Goal: Transaction & Acquisition: Purchase product/service

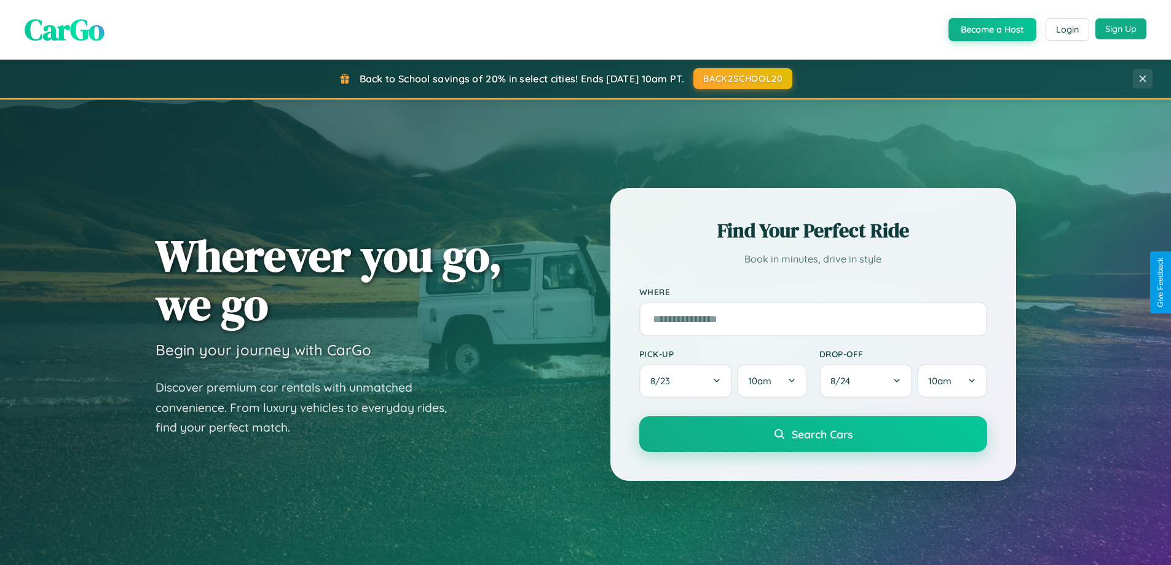
click at [1120, 29] on button "Sign Up" at bounding box center [1120, 28] width 51 height 21
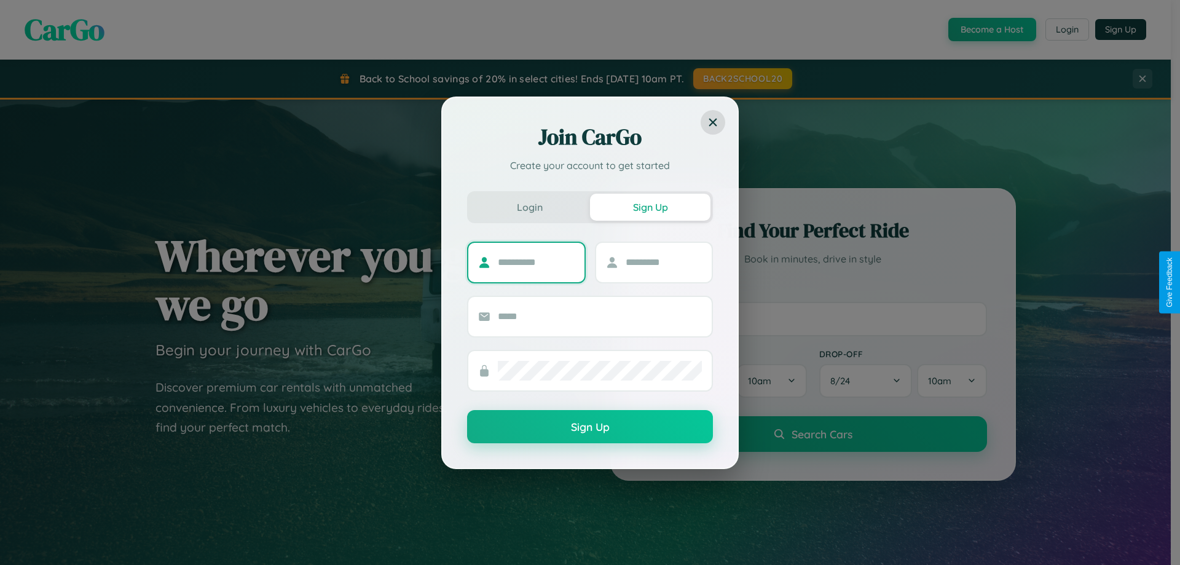
click at [536, 262] on input "text" at bounding box center [536, 263] width 77 height 20
type input "****"
click at [663, 262] on input "text" at bounding box center [664, 263] width 77 height 20
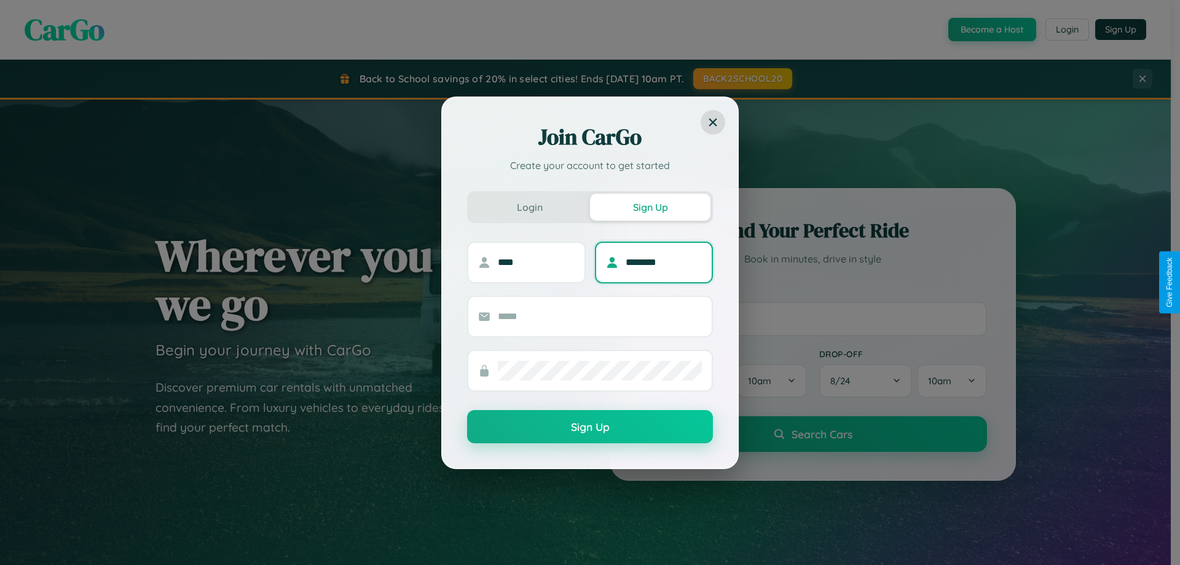
type input "********"
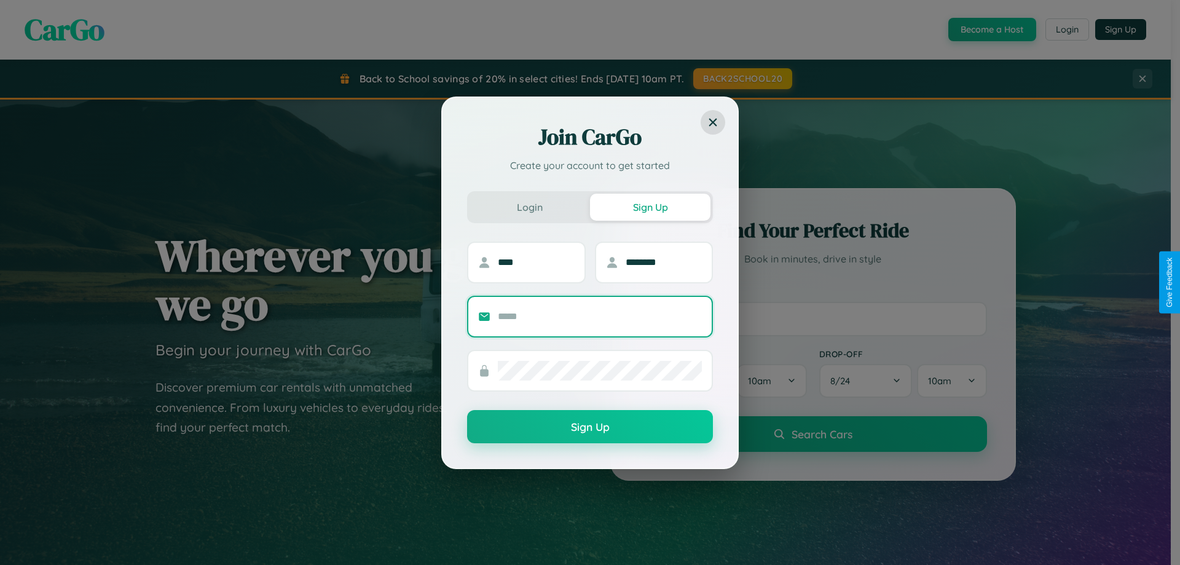
click at [600, 316] on input "text" at bounding box center [600, 317] width 204 height 20
type input "**********"
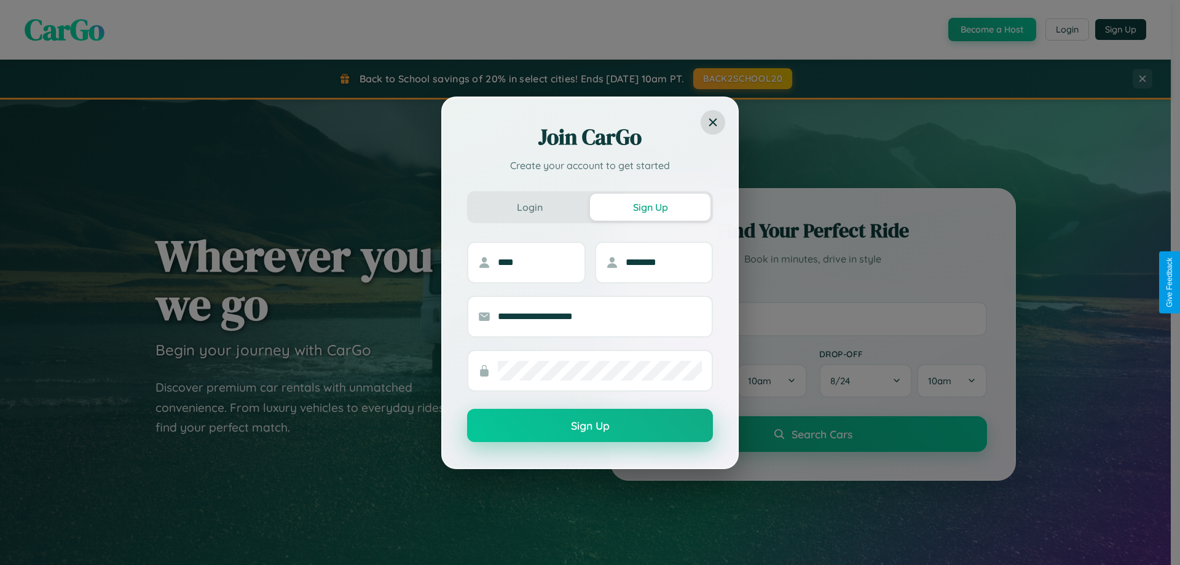
click at [590, 426] on button "Sign Up" at bounding box center [590, 425] width 246 height 33
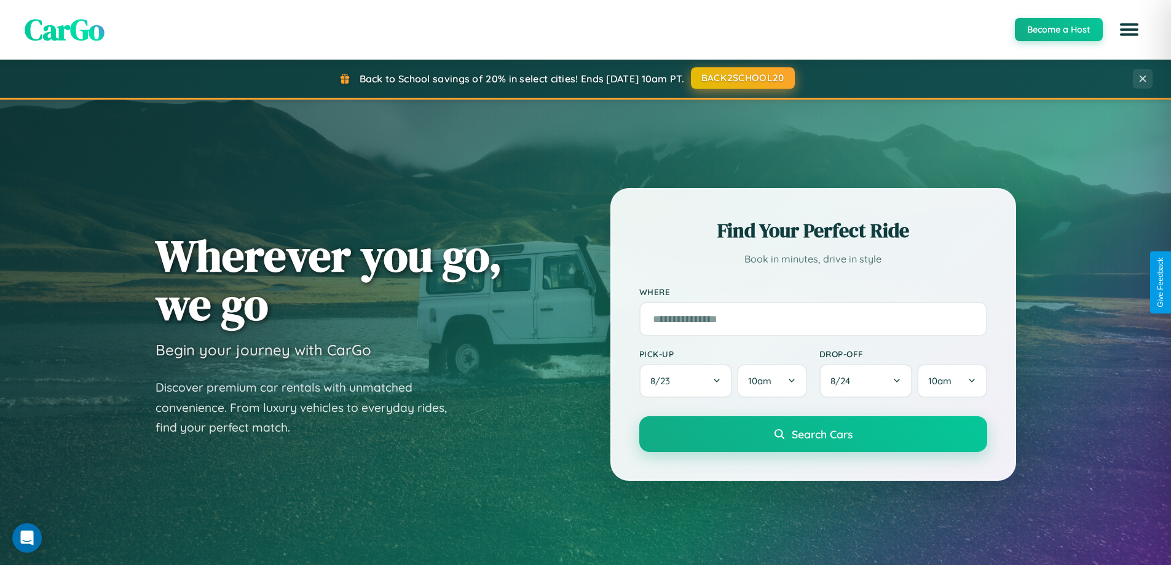
click at [742, 78] on button "BACK2SCHOOL20" at bounding box center [743, 78] width 104 height 22
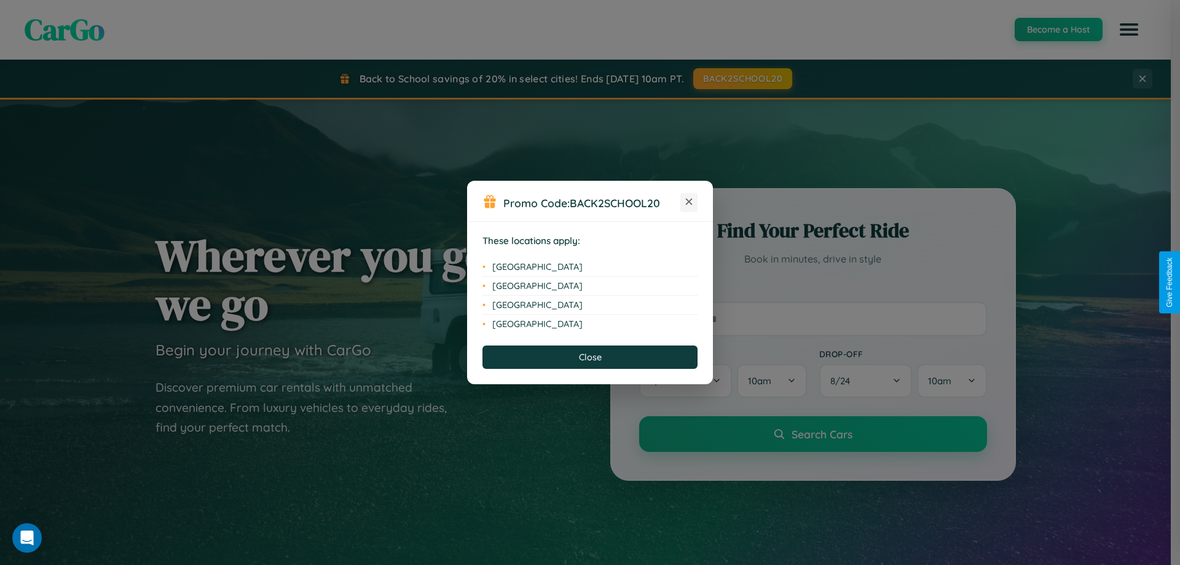
click at [689, 202] on icon at bounding box center [689, 201] width 7 height 7
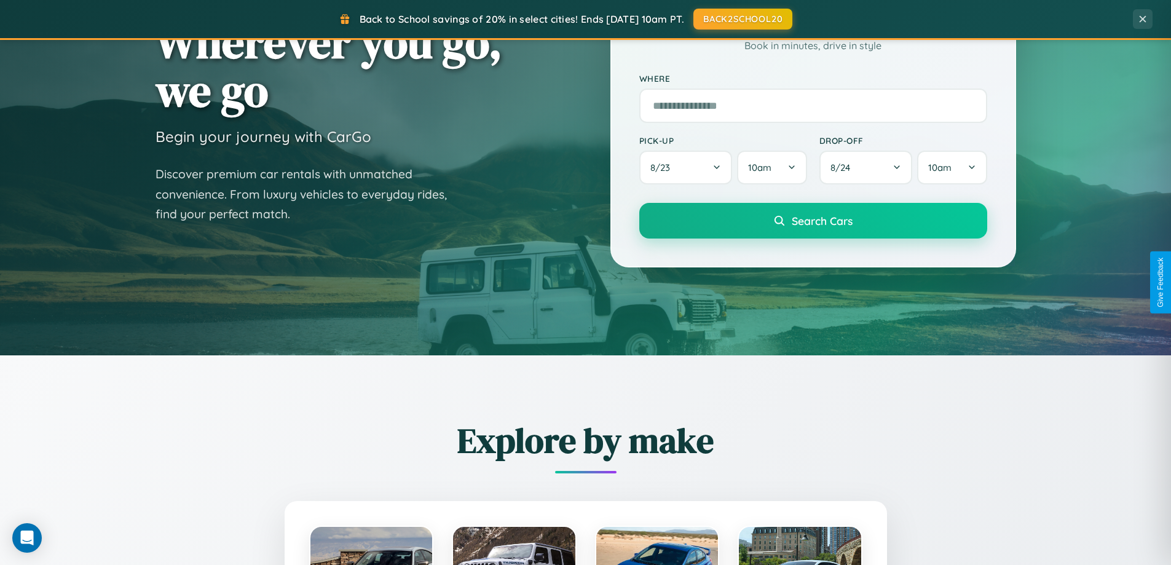
scroll to position [530, 0]
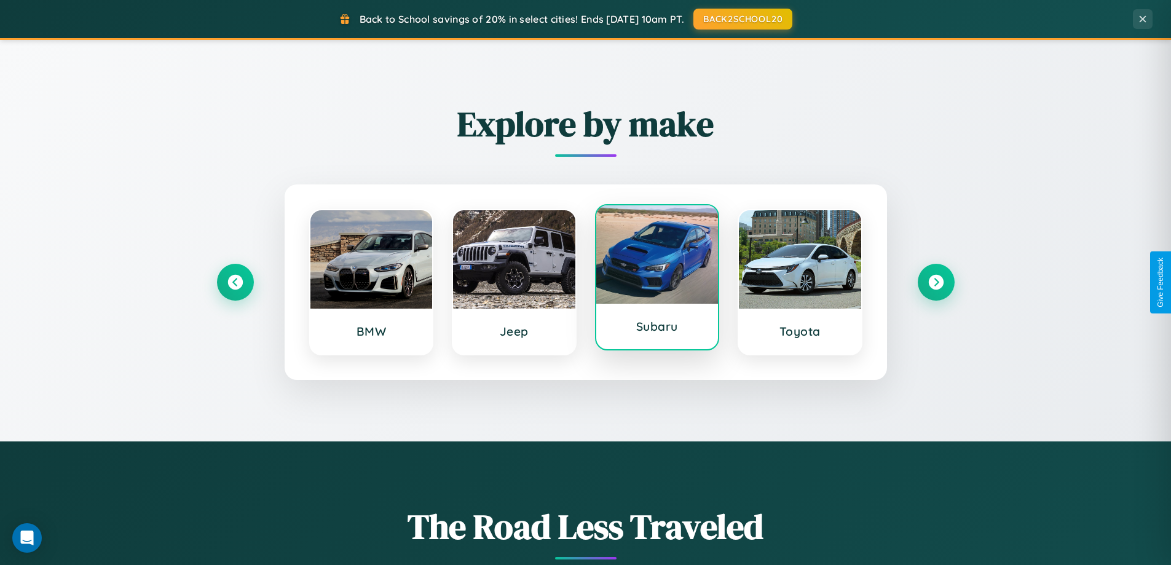
click at [656, 278] on div at bounding box center [657, 254] width 122 height 98
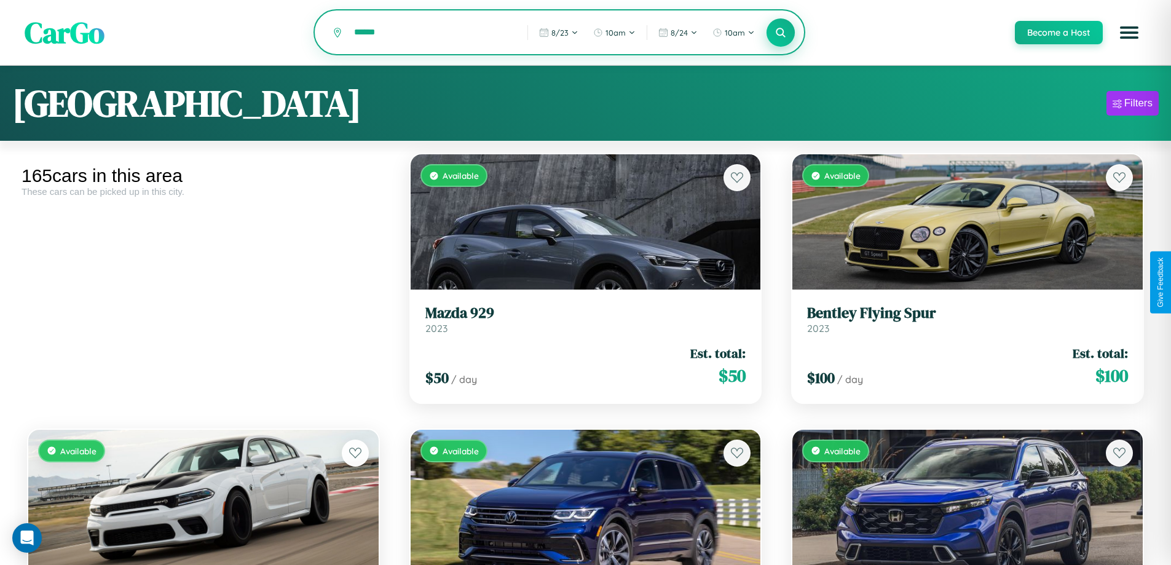
type input "******"
click at [780, 33] on icon at bounding box center [781, 32] width 12 height 12
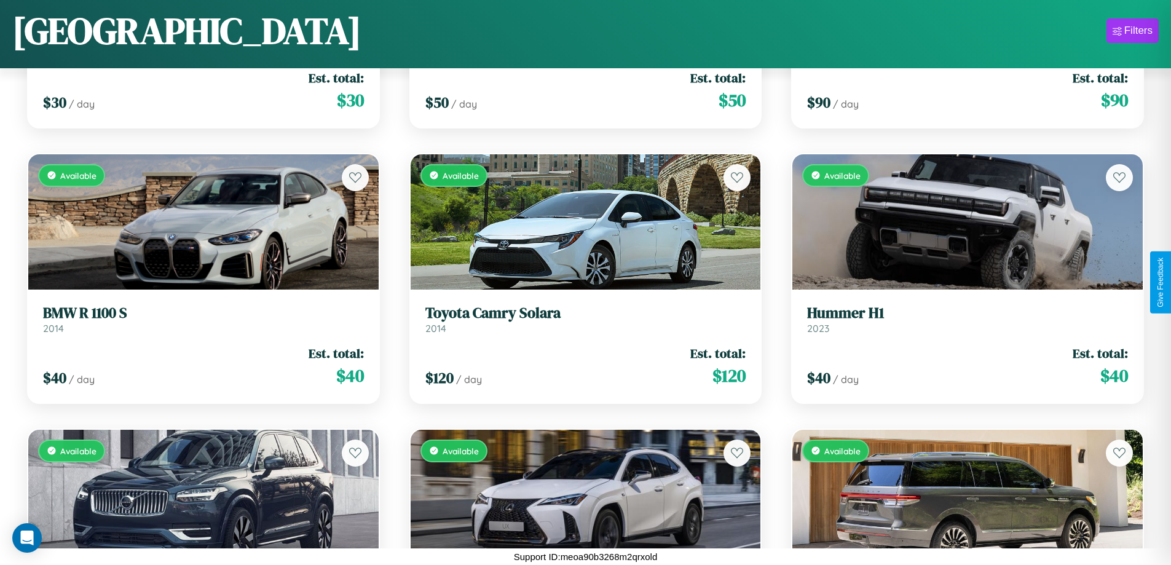
scroll to position [8704, 0]
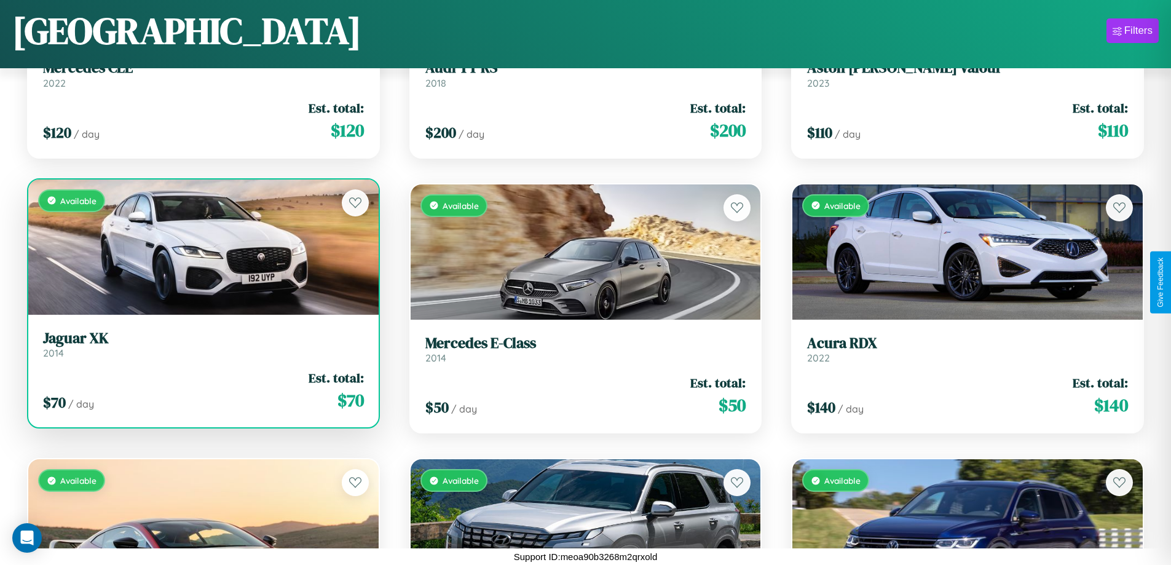
click at [202, 348] on link "Jaguar XK 2014" at bounding box center [203, 344] width 321 height 30
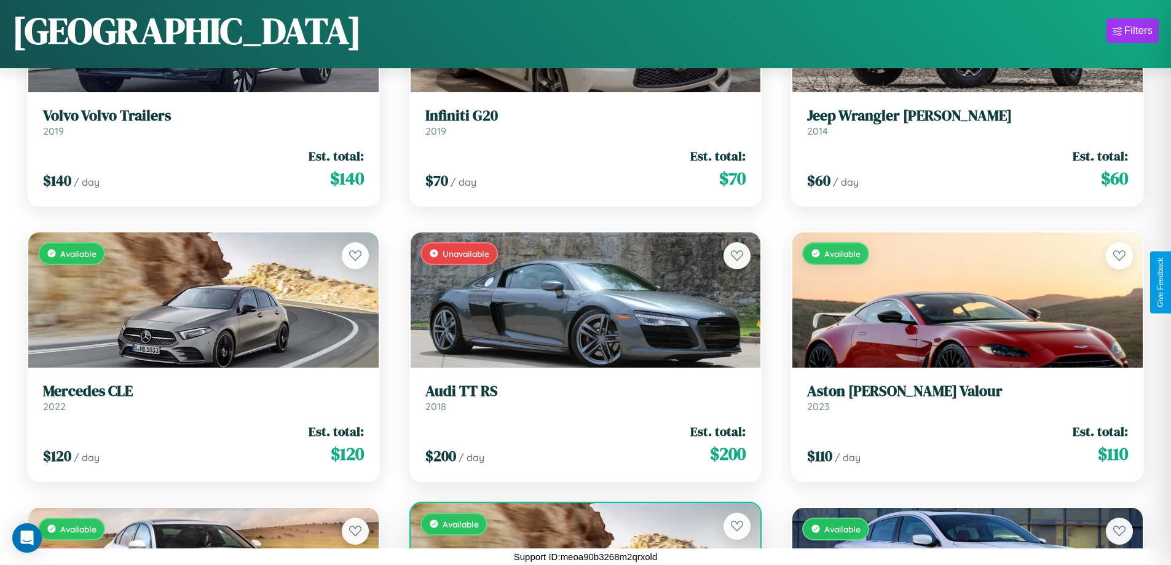
scroll to position [7878, 0]
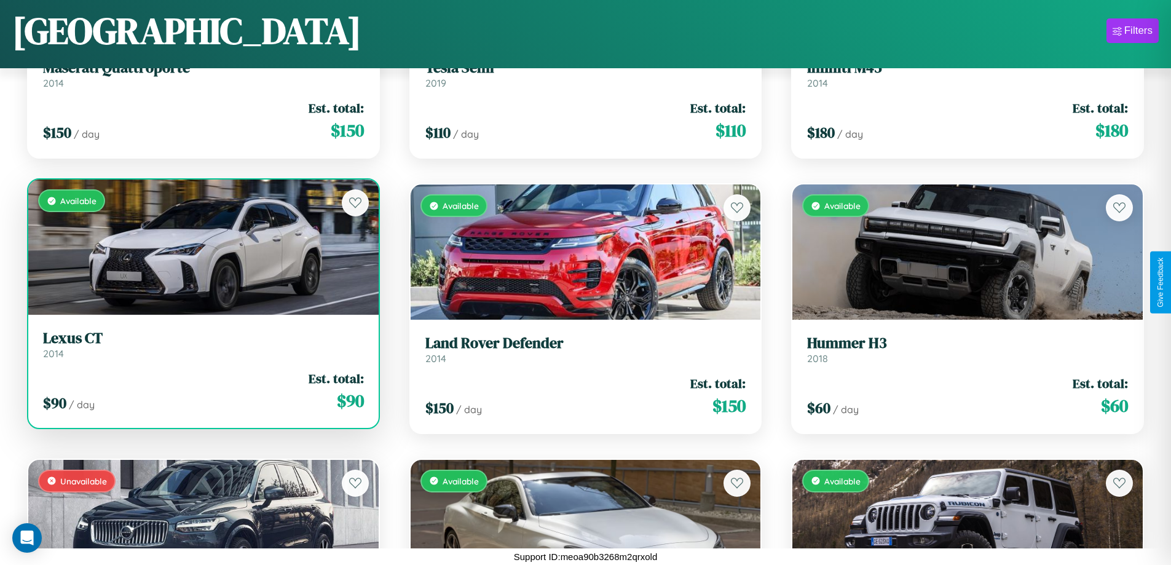
click at [202, 345] on h3 "Lexus CT" at bounding box center [203, 338] width 321 height 18
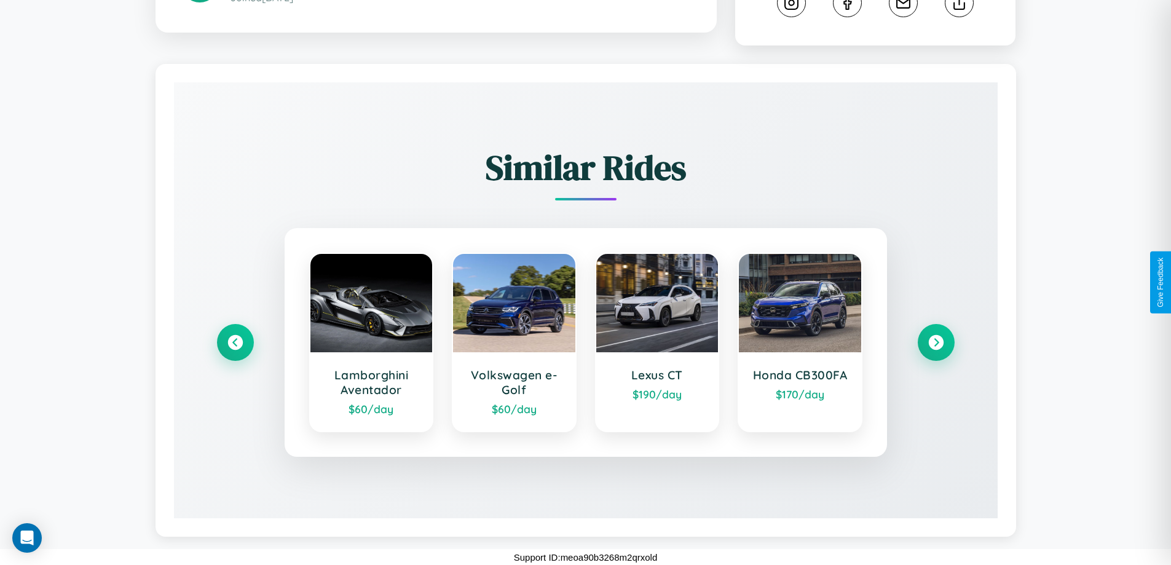
scroll to position [684, 0]
click at [935, 342] on icon at bounding box center [935, 342] width 17 height 17
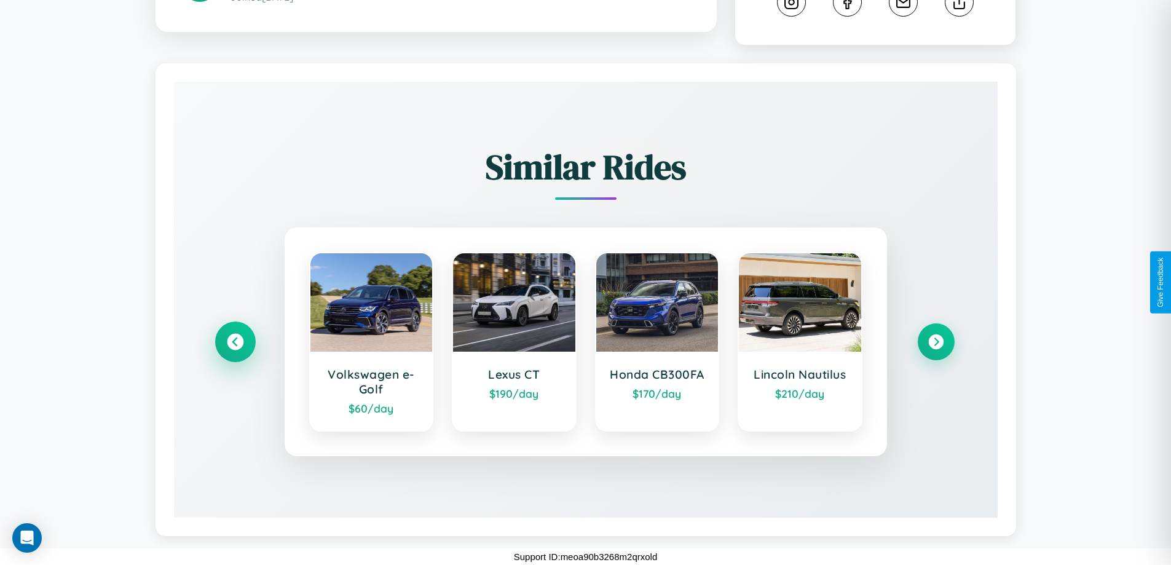
click at [235, 342] on icon at bounding box center [235, 342] width 17 height 17
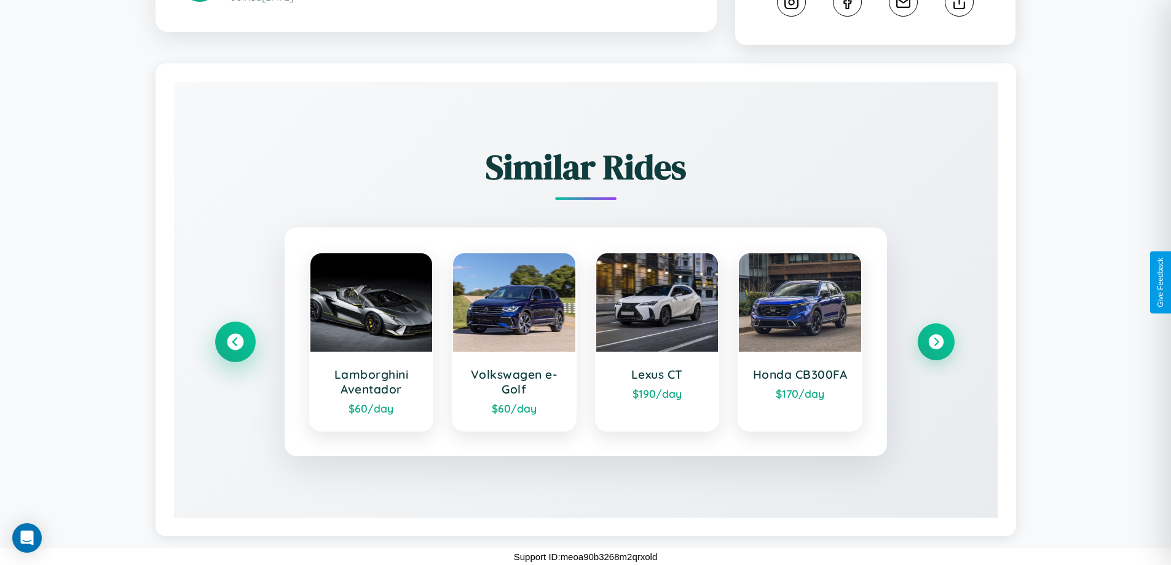
click at [235, 342] on icon at bounding box center [235, 342] width 17 height 17
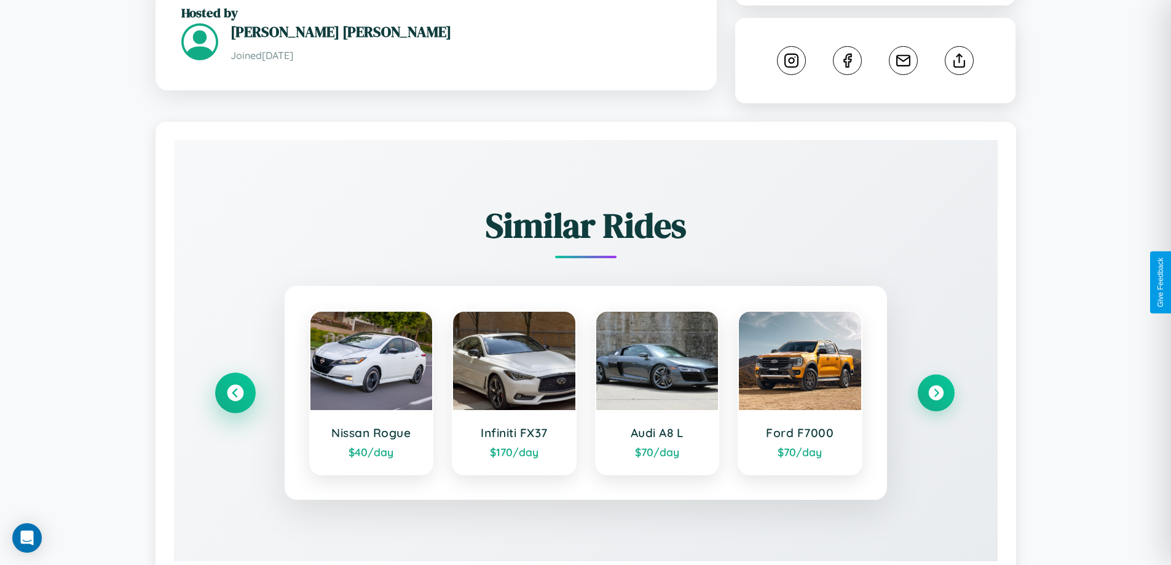
scroll to position [319, 0]
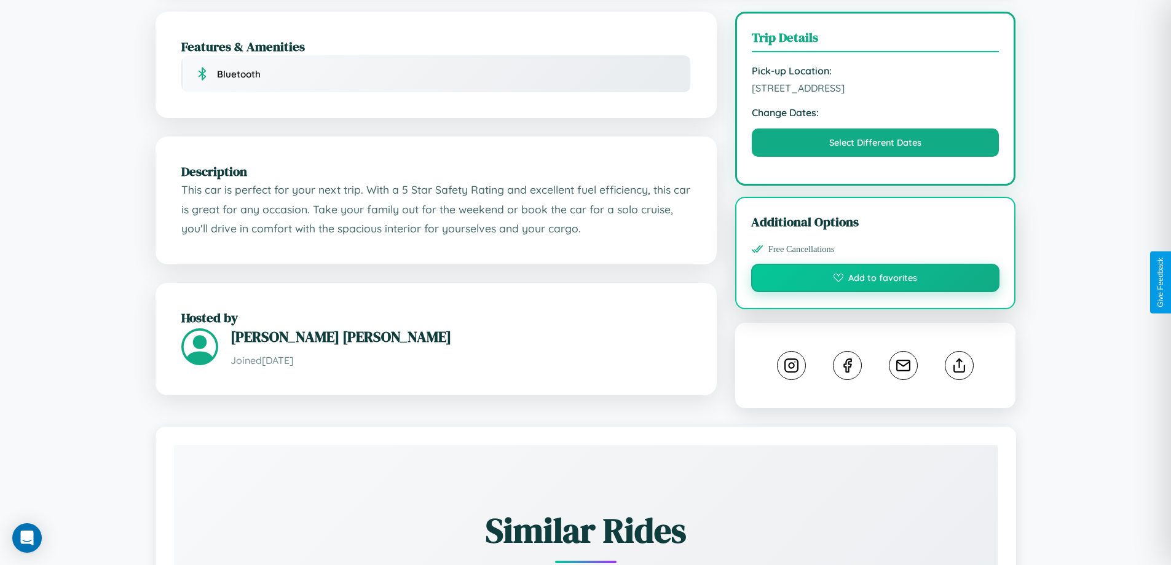
click at [875, 280] on button "Add to favorites" at bounding box center [875, 278] width 249 height 28
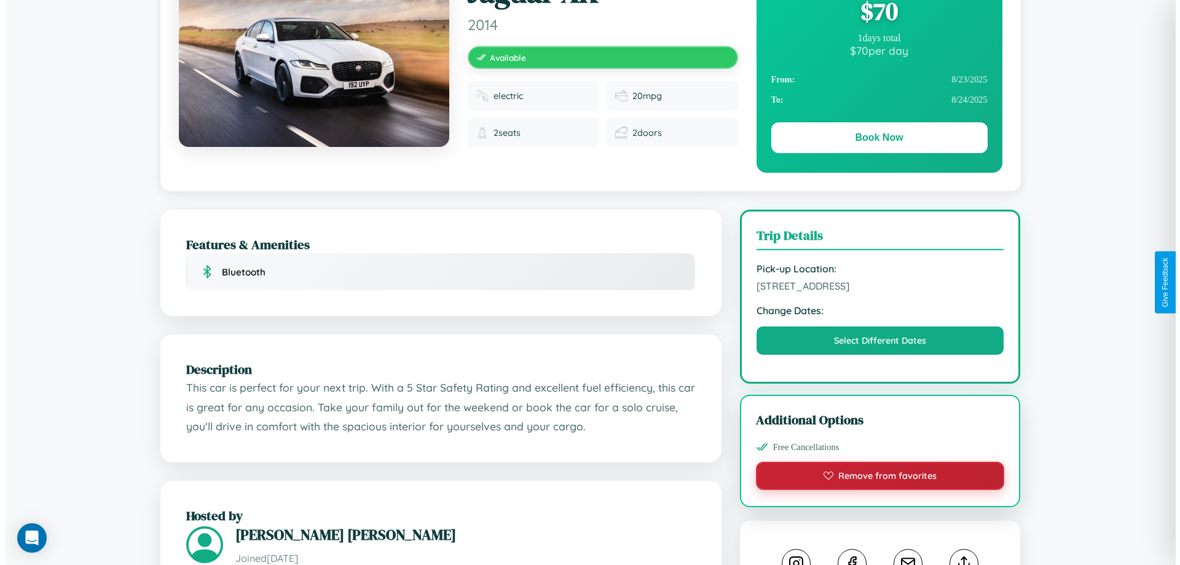
scroll to position [0, 0]
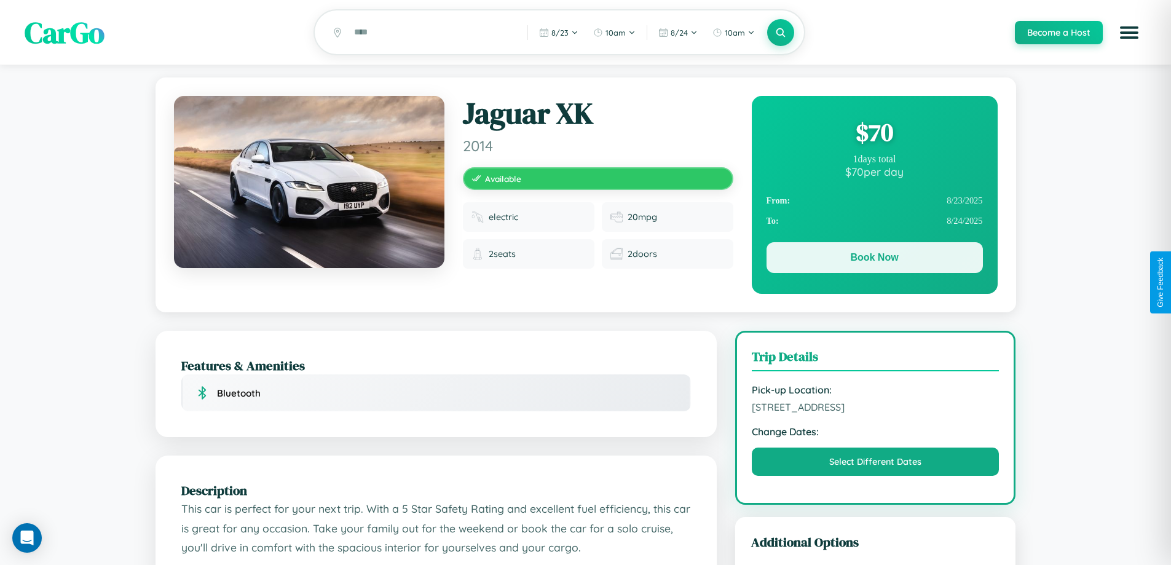
click at [874, 259] on button "Book Now" at bounding box center [874, 257] width 216 height 31
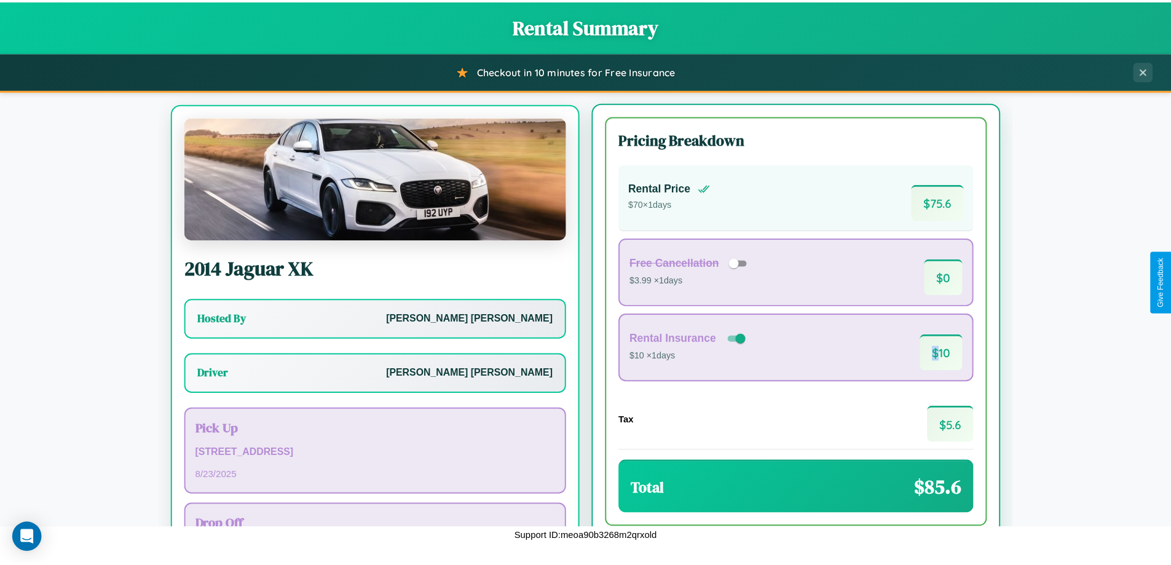
scroll to position [57, 0]
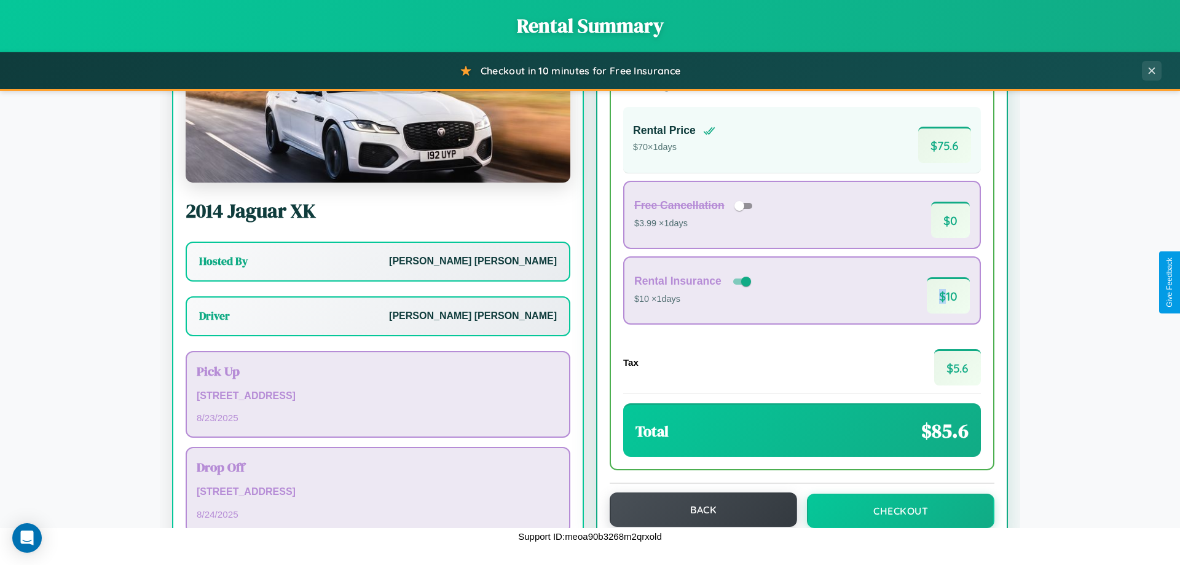
click at [697, 510] on button "Back" at bounding box center [703, 509] width 187 height 34
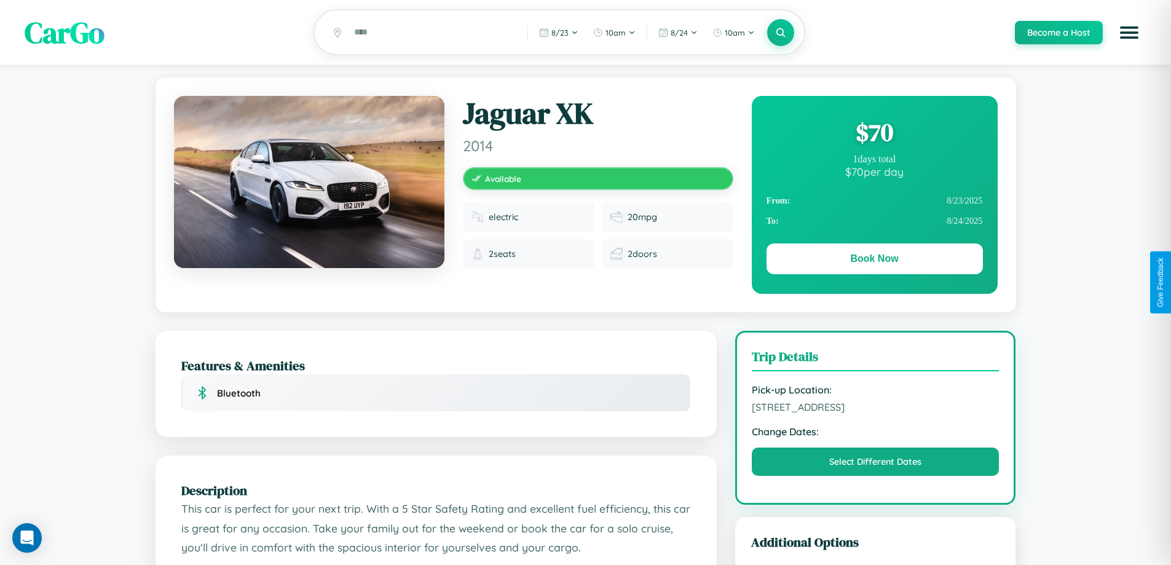
click at [874, 134] on div "$ 70" at bounding box center [874, 132] width 216 height 33
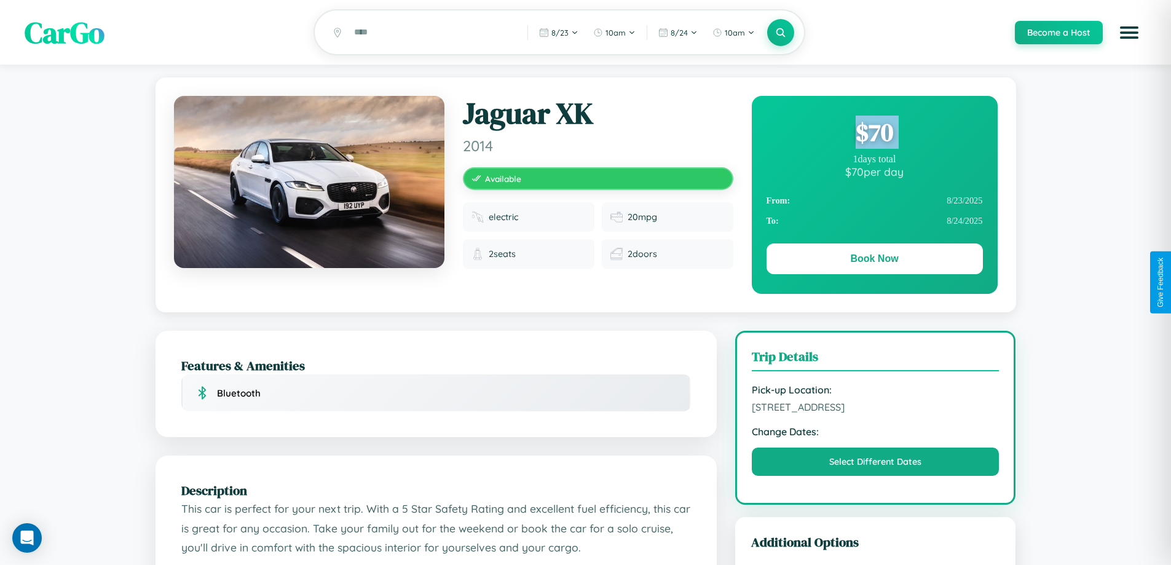
click at [874, 134] on div "$ 70" at bounding box center [874, 132] width 216 height 33
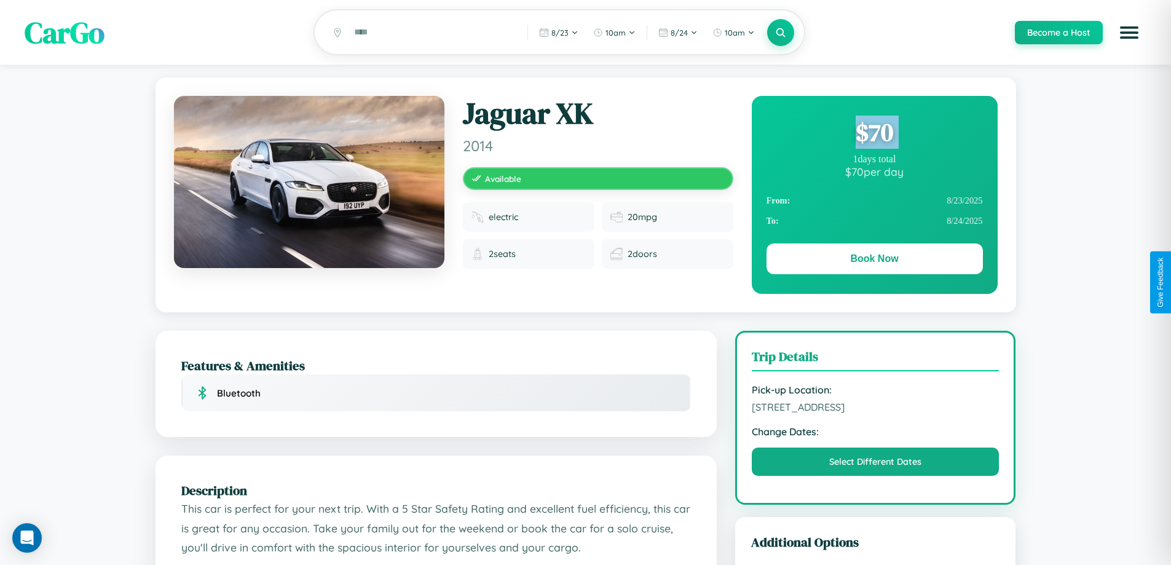
click at [874, 134] on div "$ 70" at bounding box center [874, 132] width 216 height 33
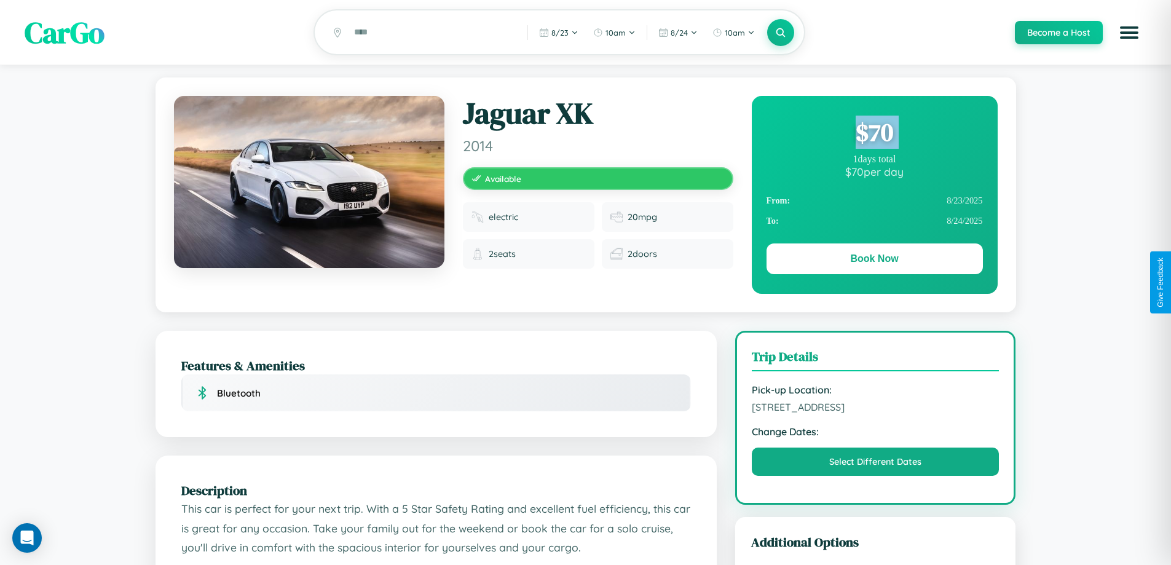
click at [874, 134] on div "$ 70" at bounding box center [874, 132] width 216 height 33
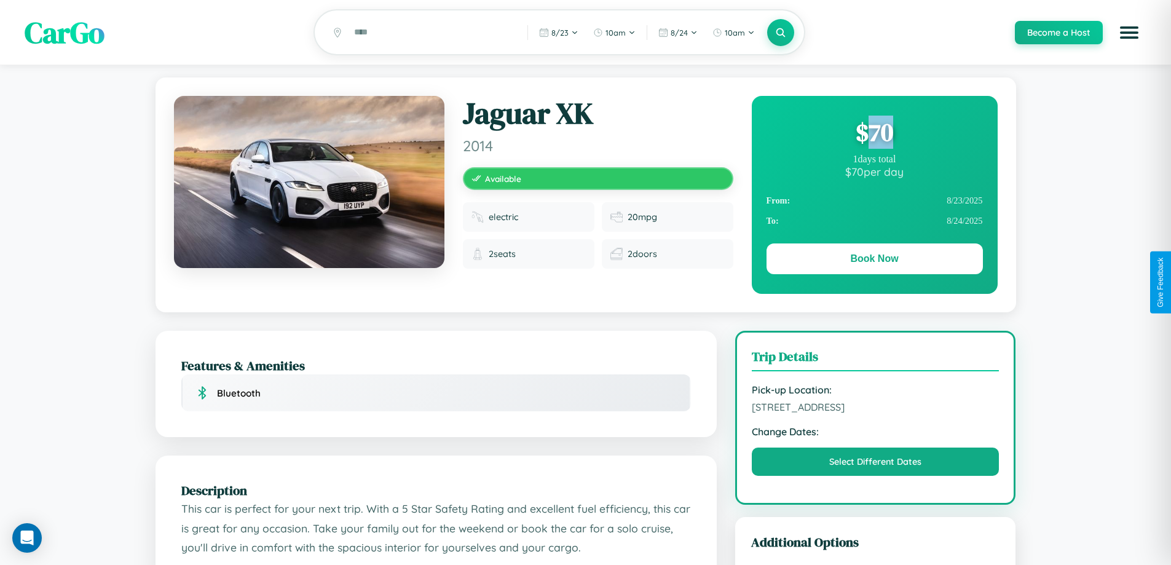
click at [874, 134] on div "$ 70" at bounding box center [874, 132] width 216 height 33
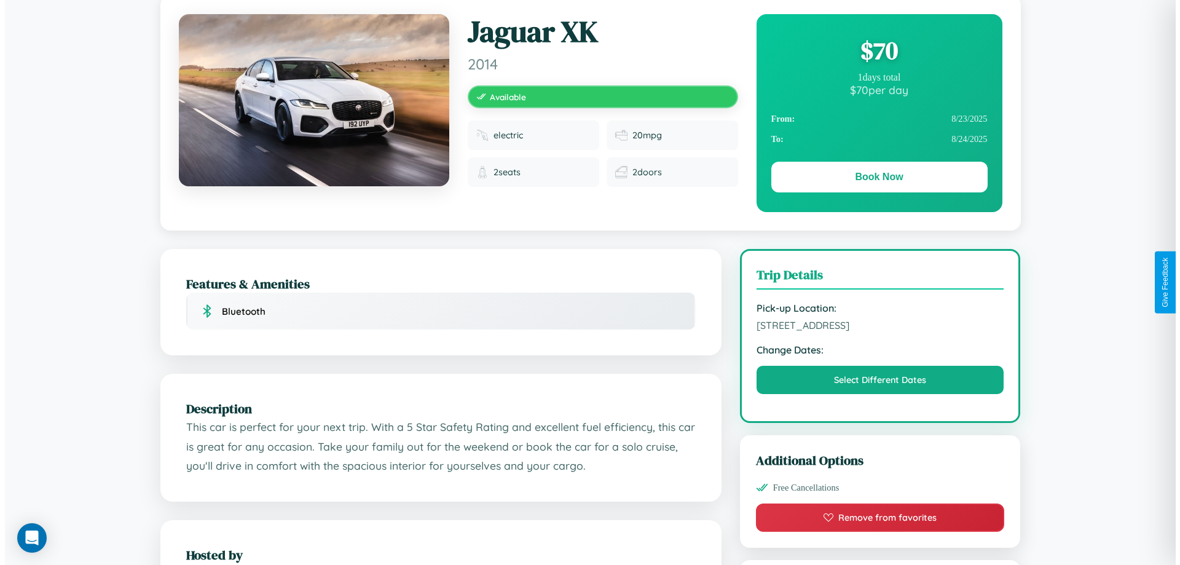
scroll to position [319, 0]
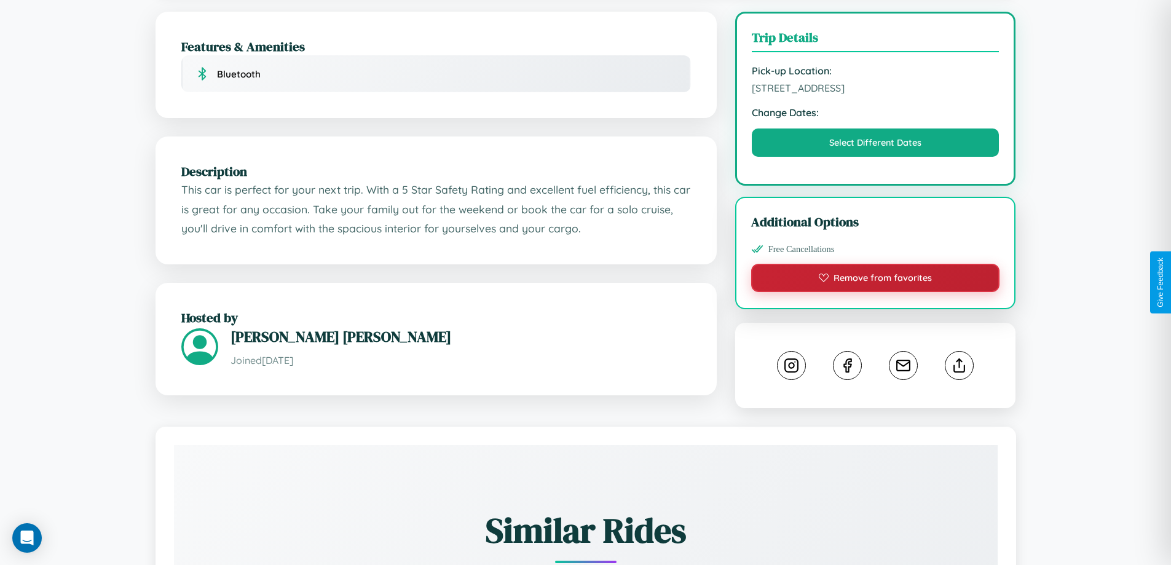
click at [875, 282] on button "Remove from favorites" at bounding box center [875, 278] width 249 height 28
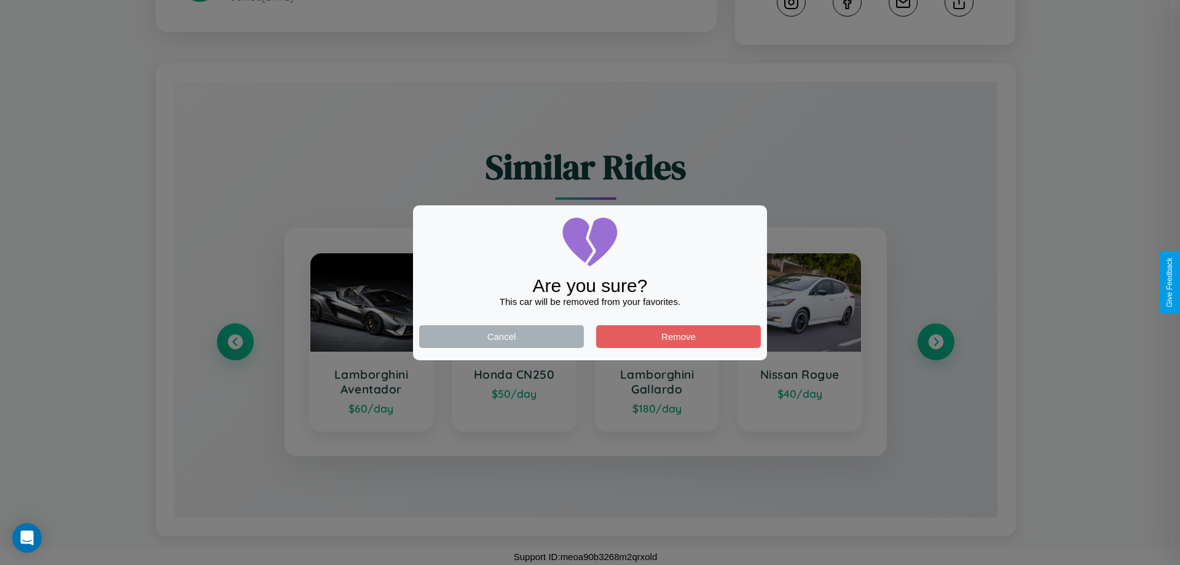
click at [935, 342] on div at bounding box center [590, 282] width 1180 height 565
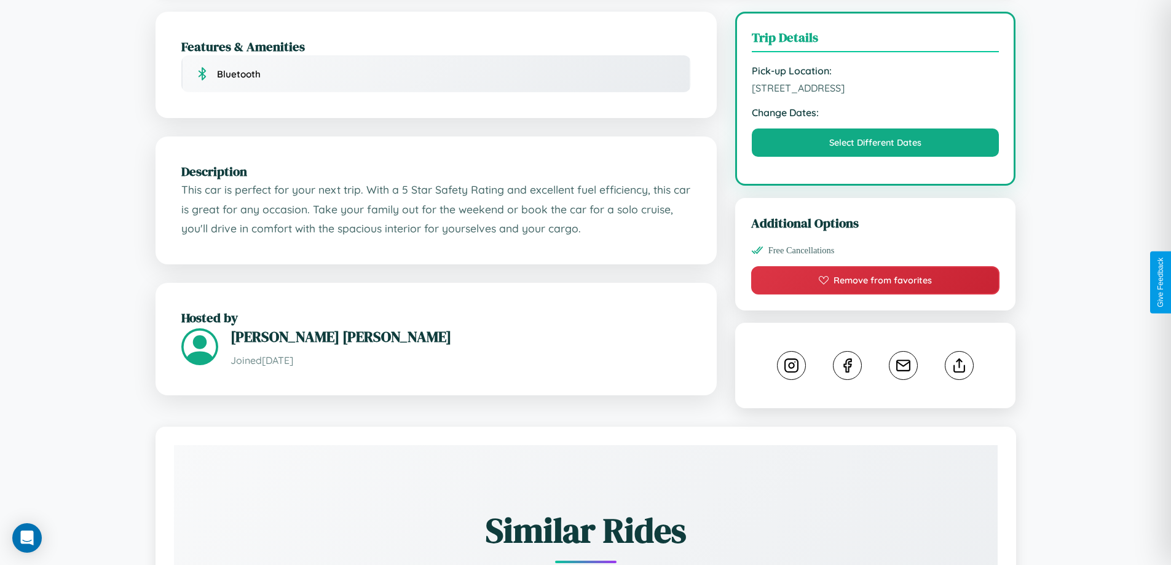
scroll to position [479, 0]
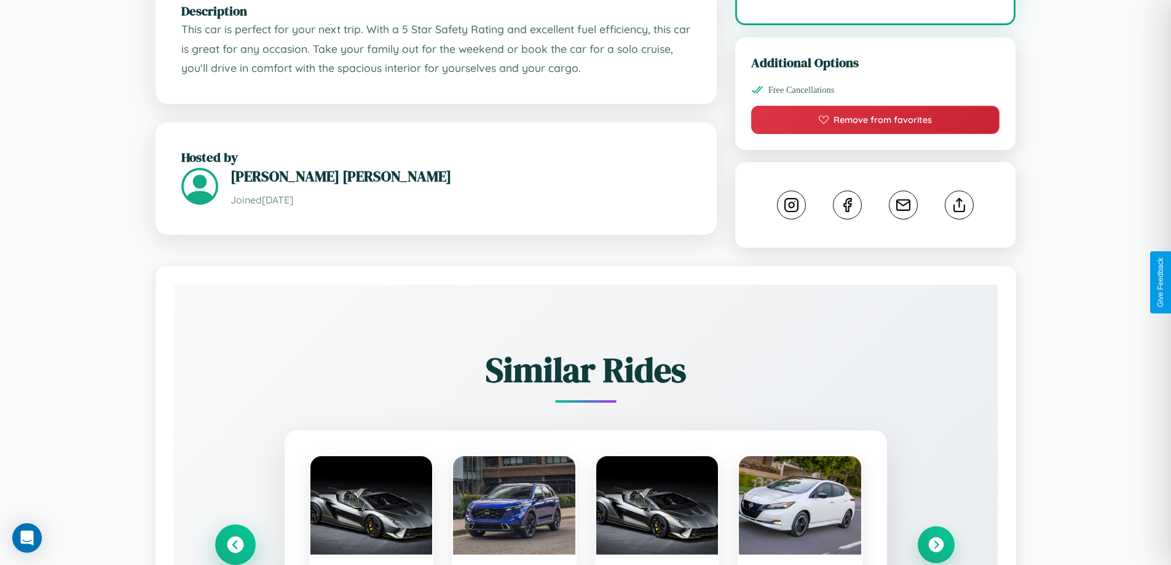
click at [235, 546] on icon at bounding box center [235, 544] width 17 height 17
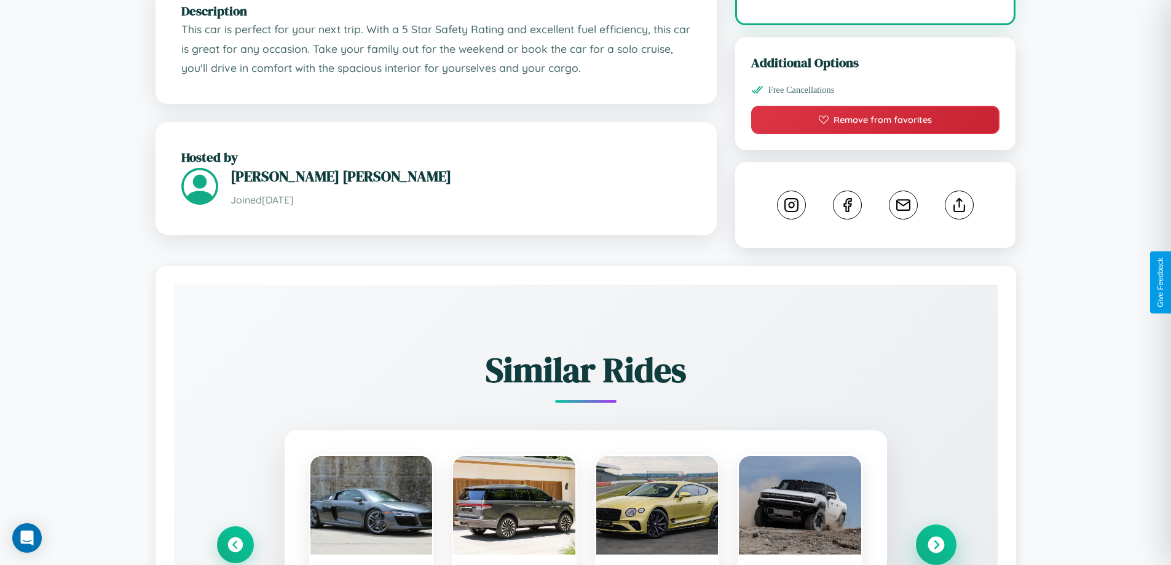
click at [935, 546] on icon at bounding box center [935, 544] width 17 height 17
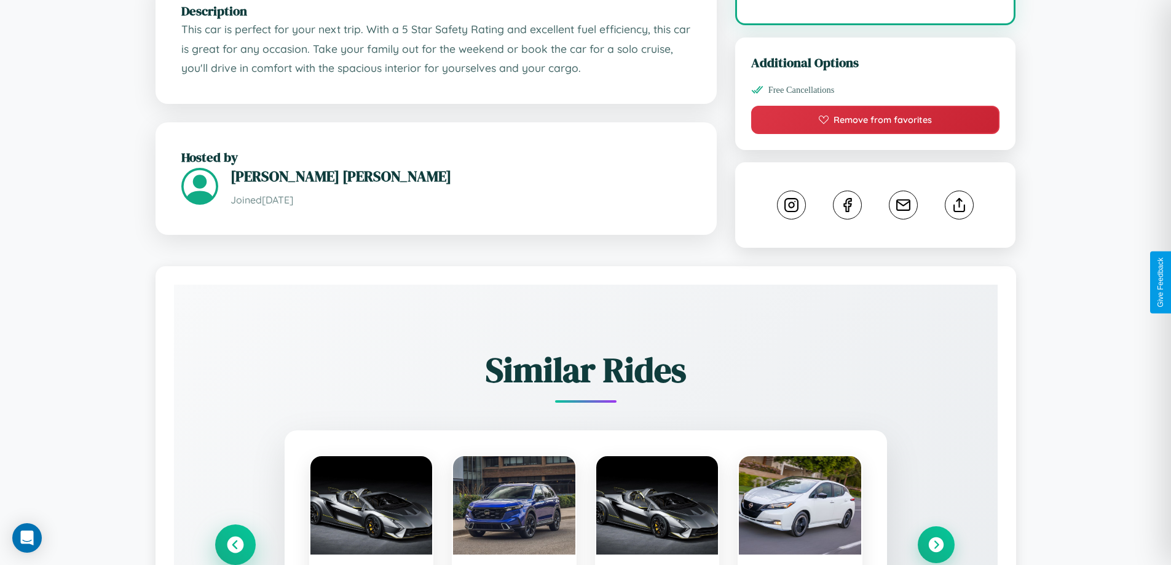
click at [235, 546] on icon at bounding box center [235, 544] width 17 height 17
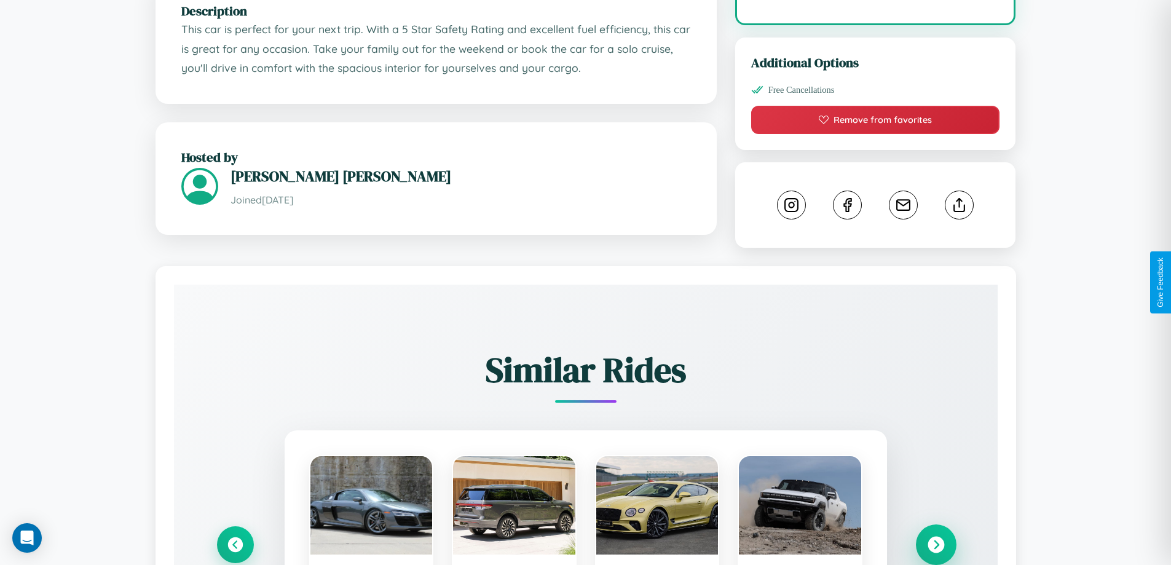
click at [935, 546] on icon at bounding box center [935, 544] width 17 height 17
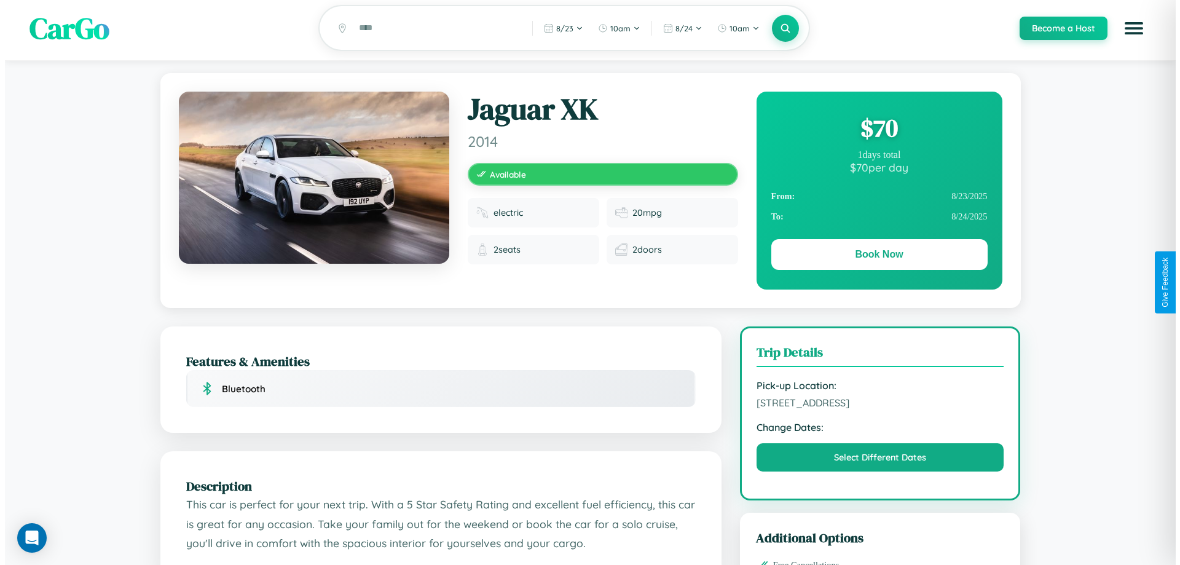
scroll to position [0, 0]
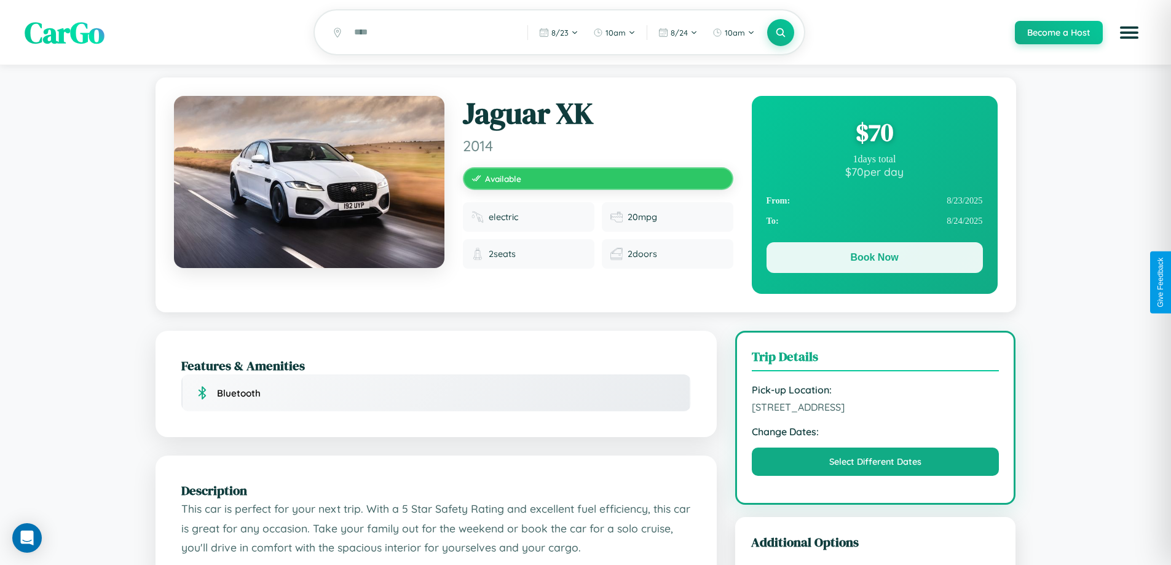
click at [874, 260] on button "Book Now" at bounding box center [874, 257] width 216 height 31
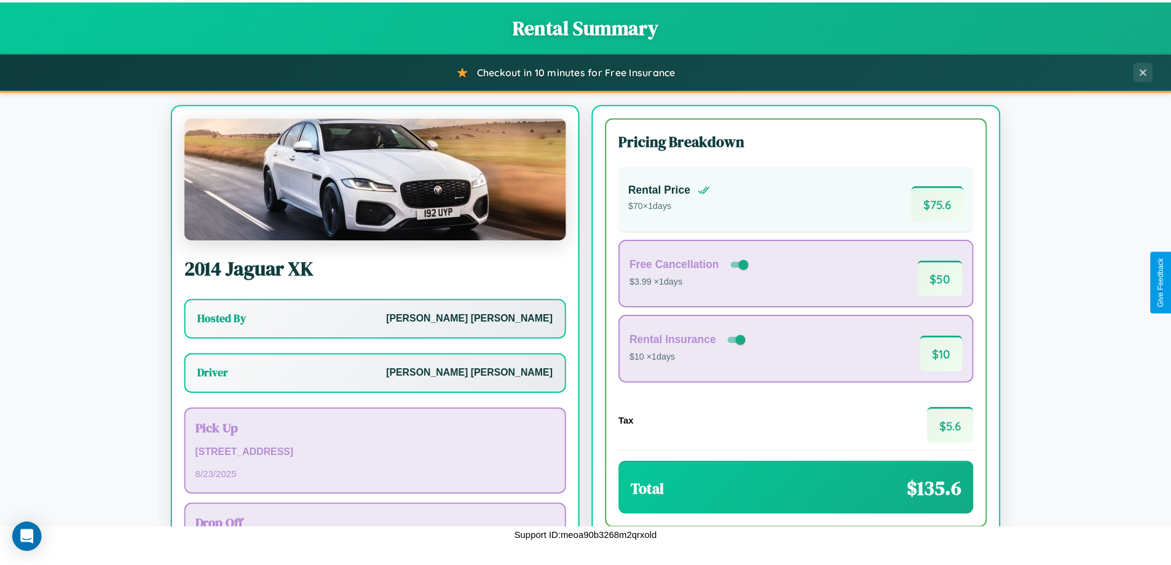
scroll to position [88, 0]
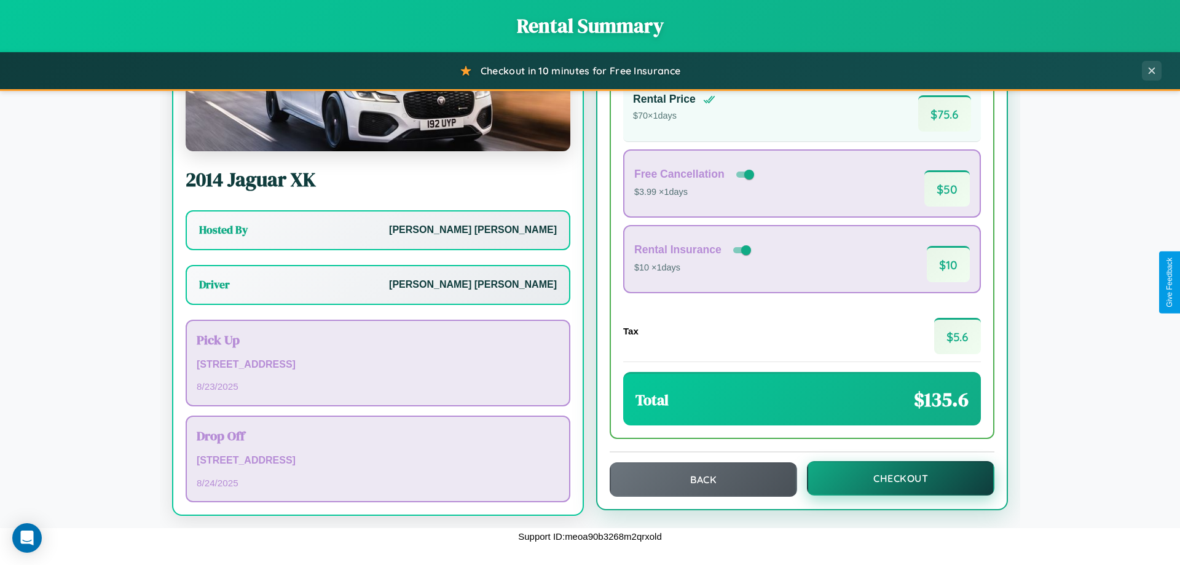
click at [892, 478] on button "Checkout" at bounding box center [900, 478] width 187 height 34
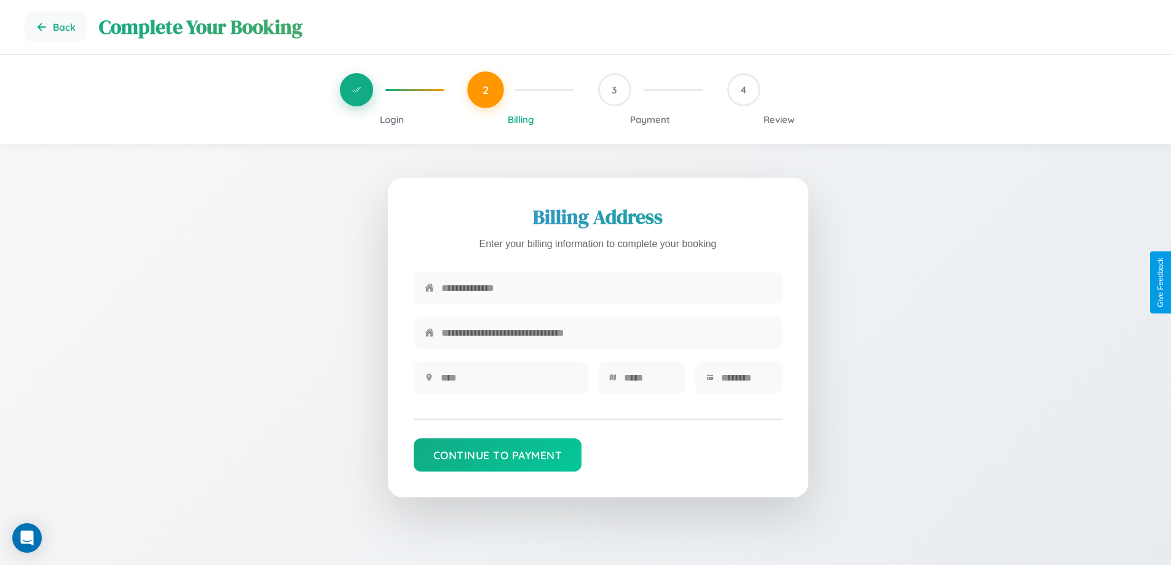
click at [606, 289] on input "text" at bounding box center [606, 288] width 330 height 30
type input "**********"
click at [508, 382] on input "text" at bounding box center [509, 378] width 136 height 30
type input "********"
click at [648, 382] on input "text" at bounding box center [649, 378] width 50 height 30
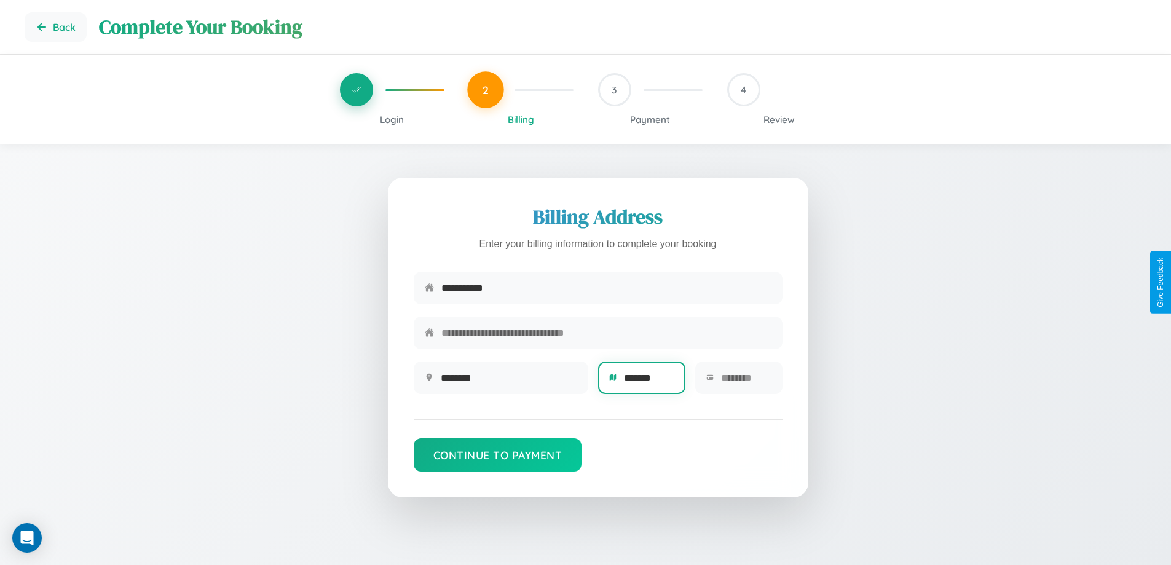
type input "*******"
click at [745, 382] on input "text" at bounding box center [746, 378] width 50 height 30
type input "*****"
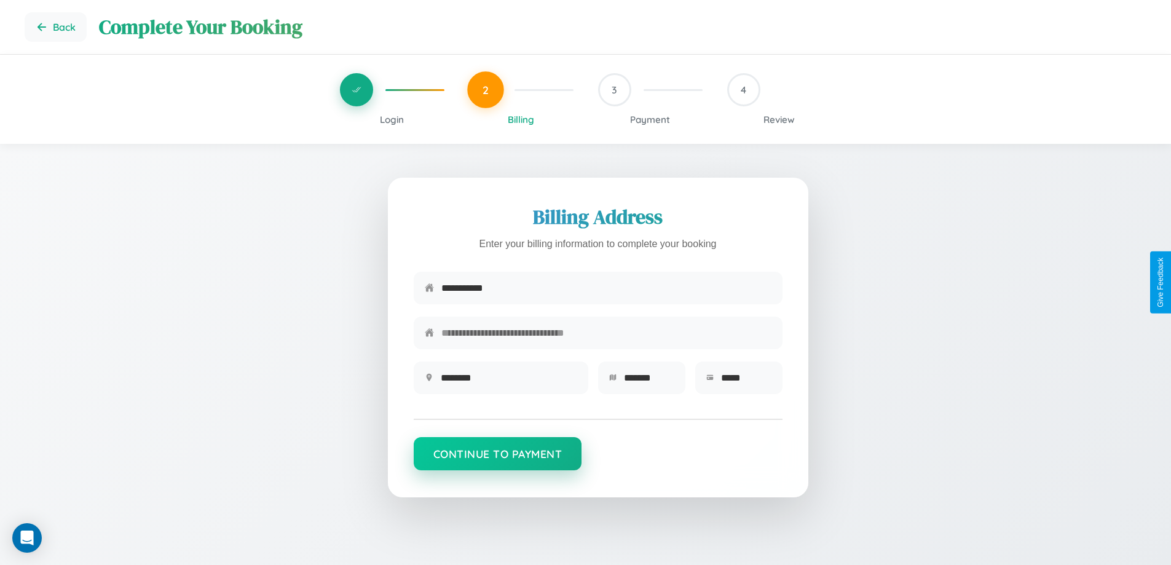
click at [497, 460] on button "Continue to Payment" at bounding box center [498, 453] width 168 height 33
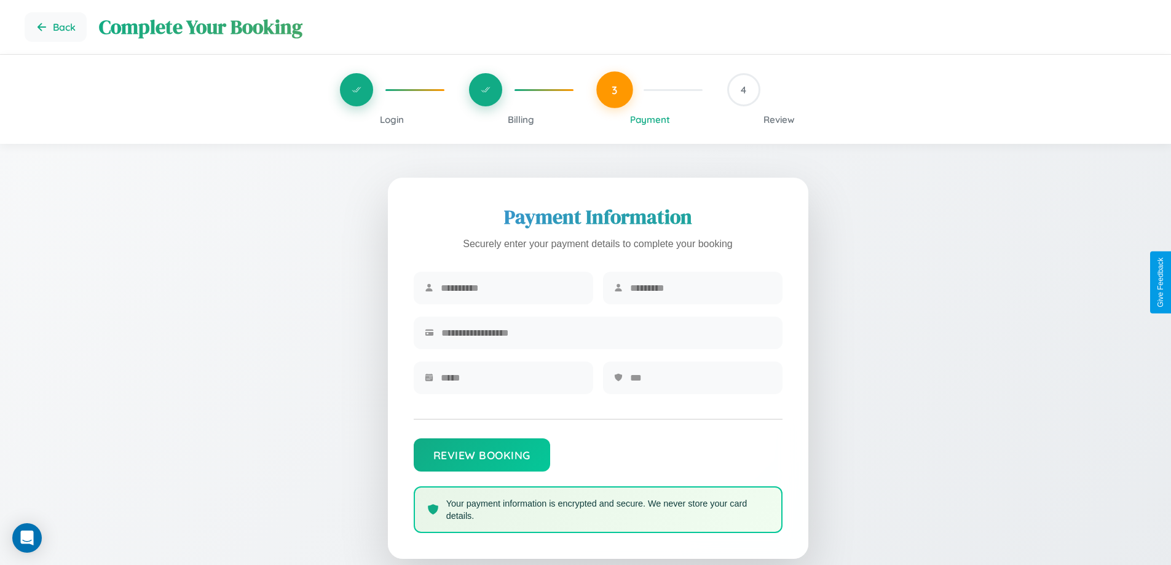
click at [511, 288] on input "text" at bounding box center [511, 288] width 141 height 30
type input "******"
click at [700, 288] on input "text" at bounding box center [700, 288] width 141 height 30
type input "*****"
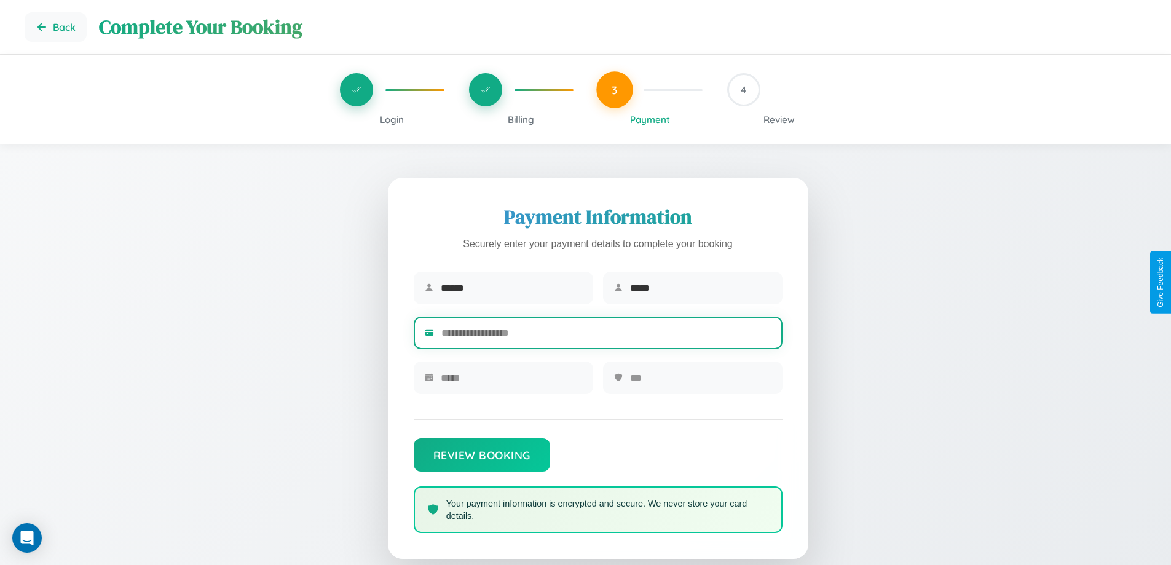
click at [606, 335] on input "text" at bounding box center [606, 333] width 330 height 30
type input "**********"
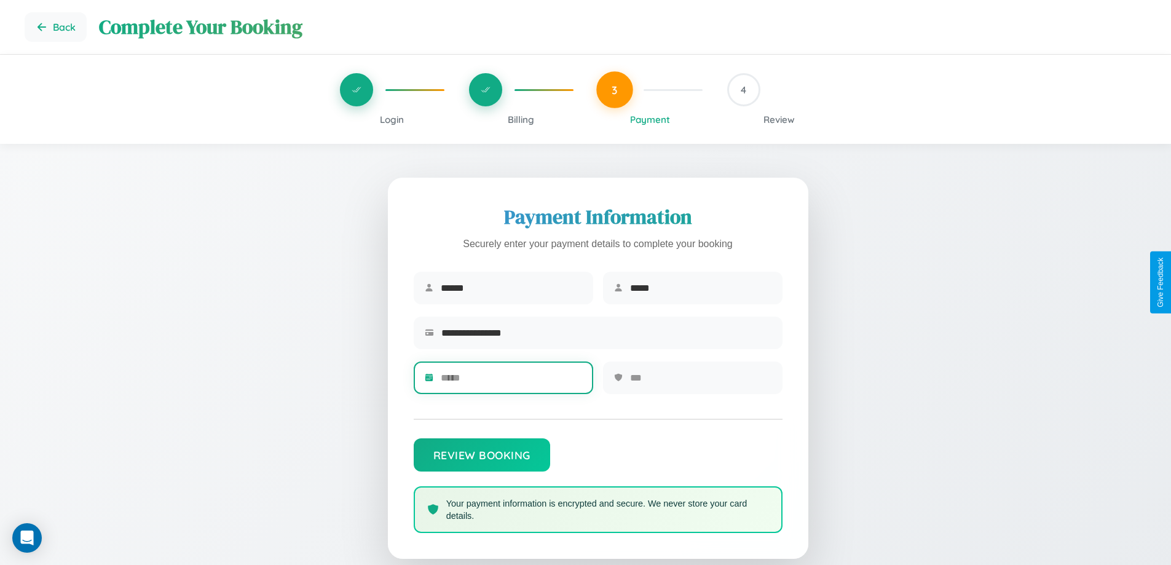
click at [511, 382] on input "text" at bounding box center [511, 378] width 141 height 30
type input "*****"
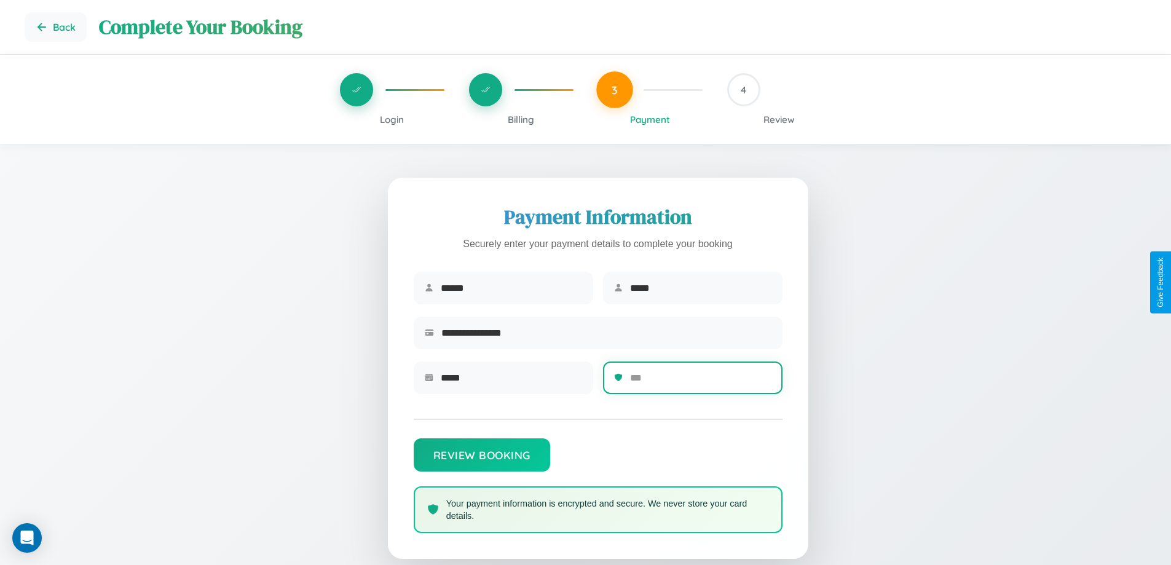
click at [700, 382] on input "text" at bounding box center [700, 378] width 141 height 30
type input "***"
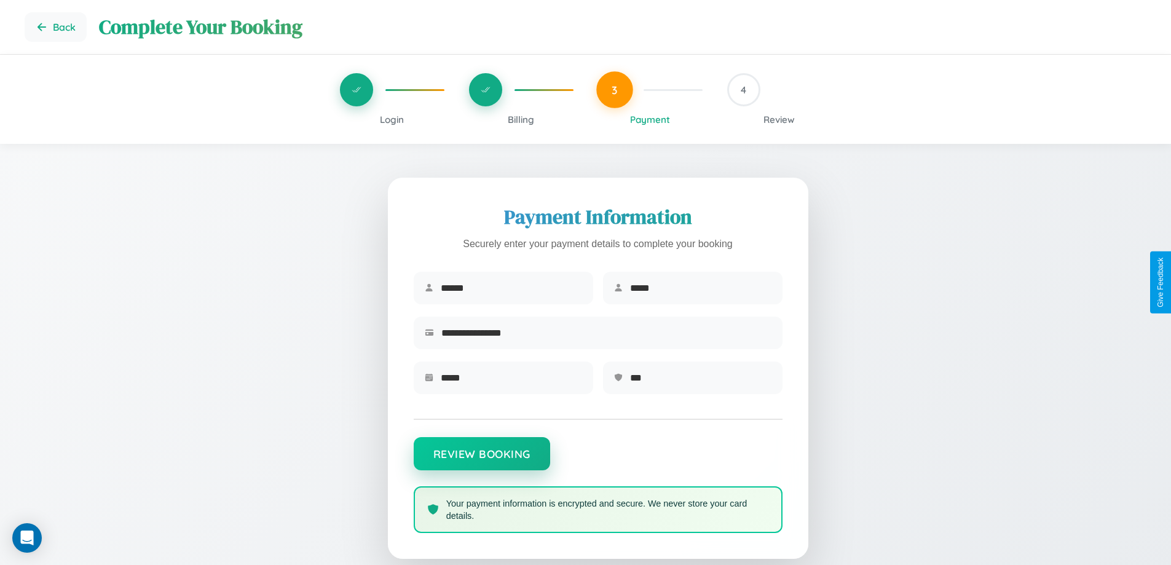
click at [481, 460] on button "Review Booking" at bounding box center [482, 453] width 136 height 33
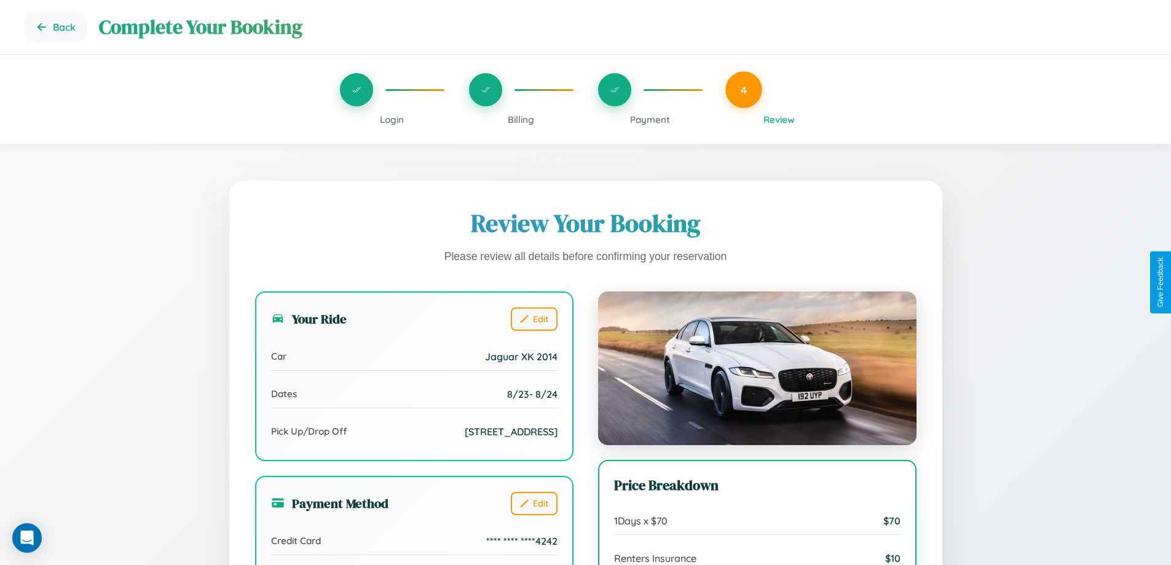
scroll to position [137, 0]
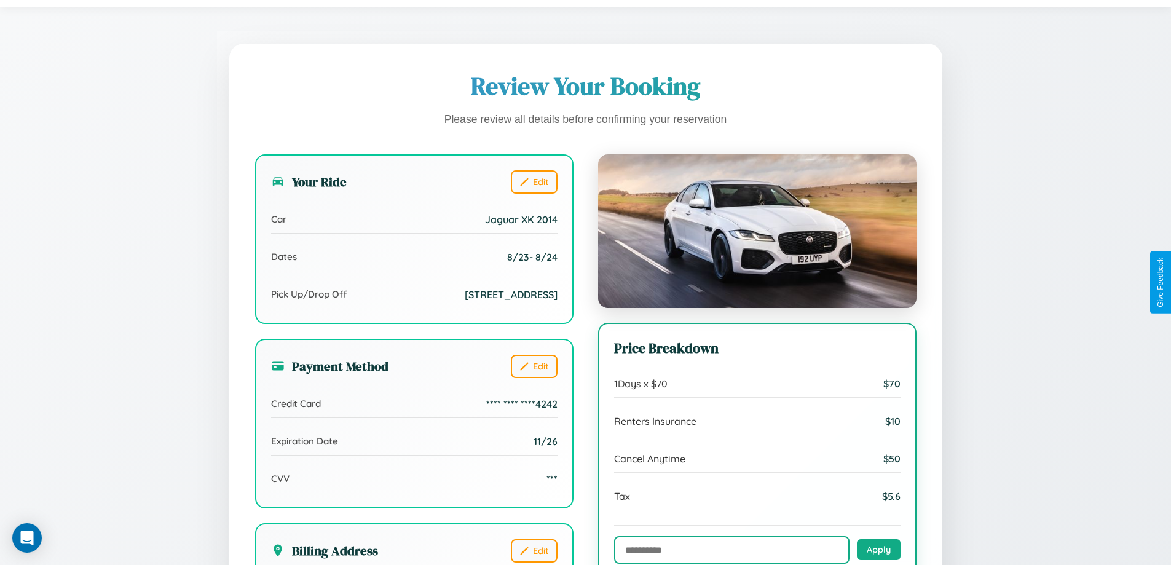
click at [731, 550] on input "text" at bounding box center [731, 550] width 235 height 28
type input "**********"
click at [878, 550] on button "Apply" at bounding box center [879, 548] width 44 height 21
click at [533, 550] on button "Edit" at bounding box center [534, 548] width 47 height 23
click at [533, 548] on button "Edit" at bounding box center [534, 548] width 47 height 23
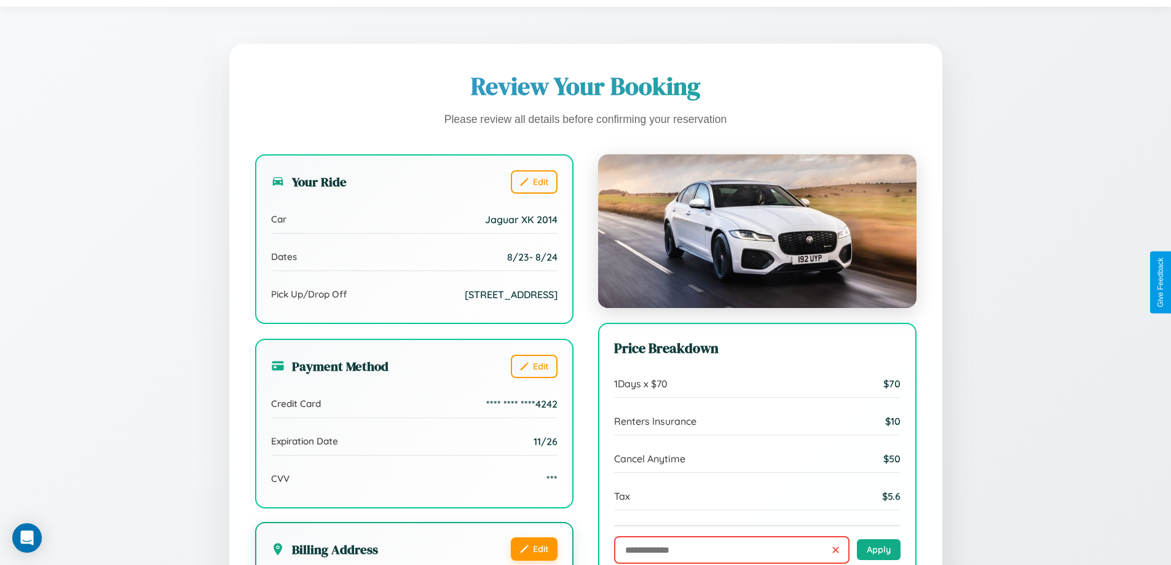
click at [533, 548] on button "Edit" at bounding box center [534, 548] width 47 height 23
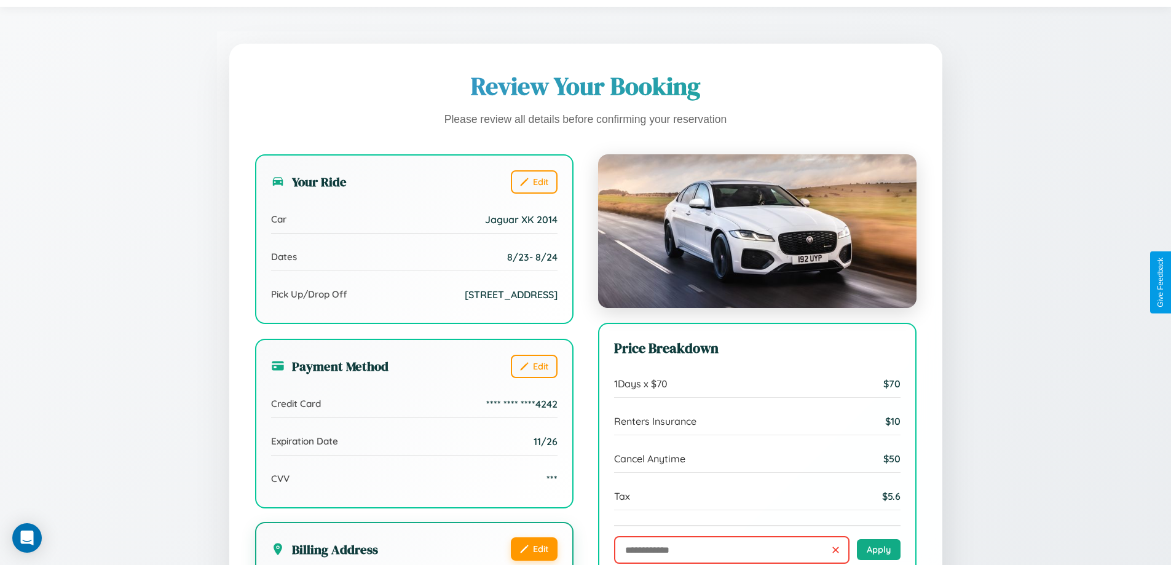
click at [533, 548] on button "Edit" at bounding box center [534, 548] width 47 height 23
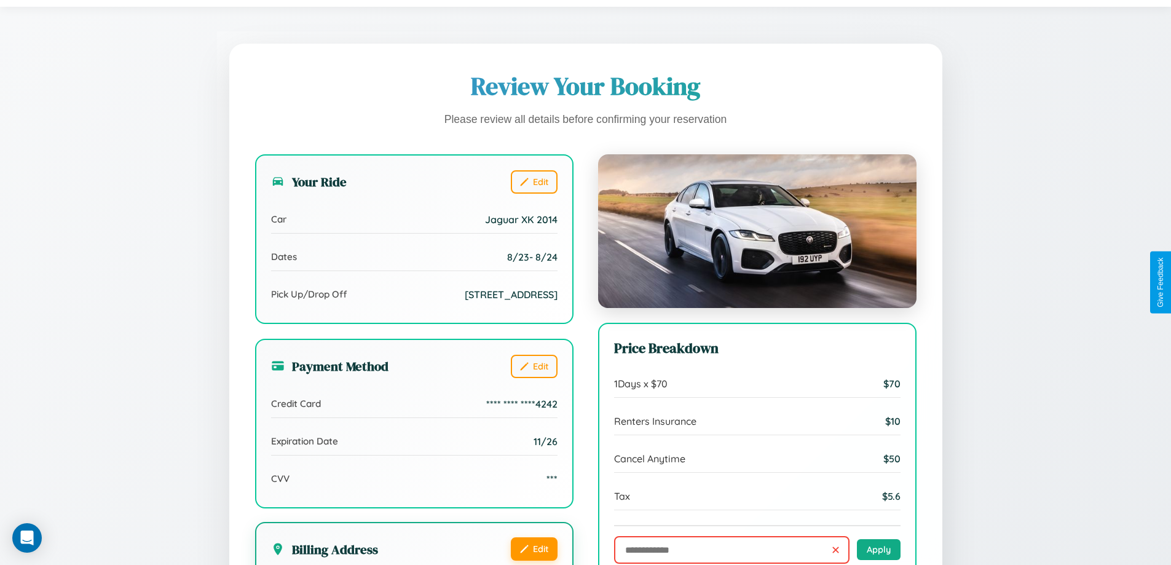
click at [533, 548] on button "Edit" at bounding box center [534, 548] width 47 height 23
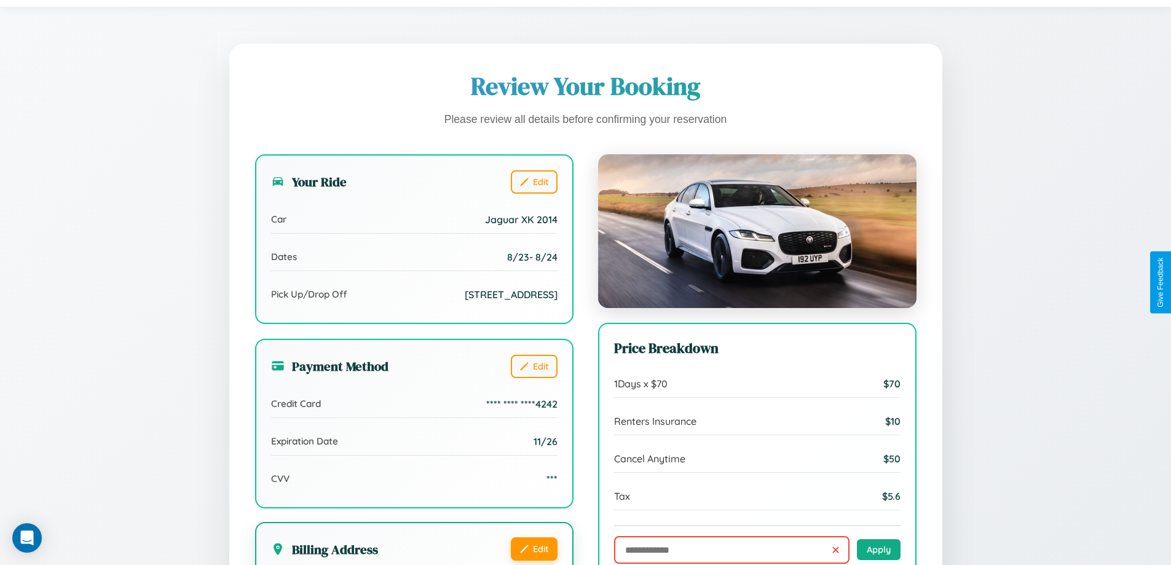
click at [533, 548] on button "Edit" at bounding box center [534, 548] width 47 height 23
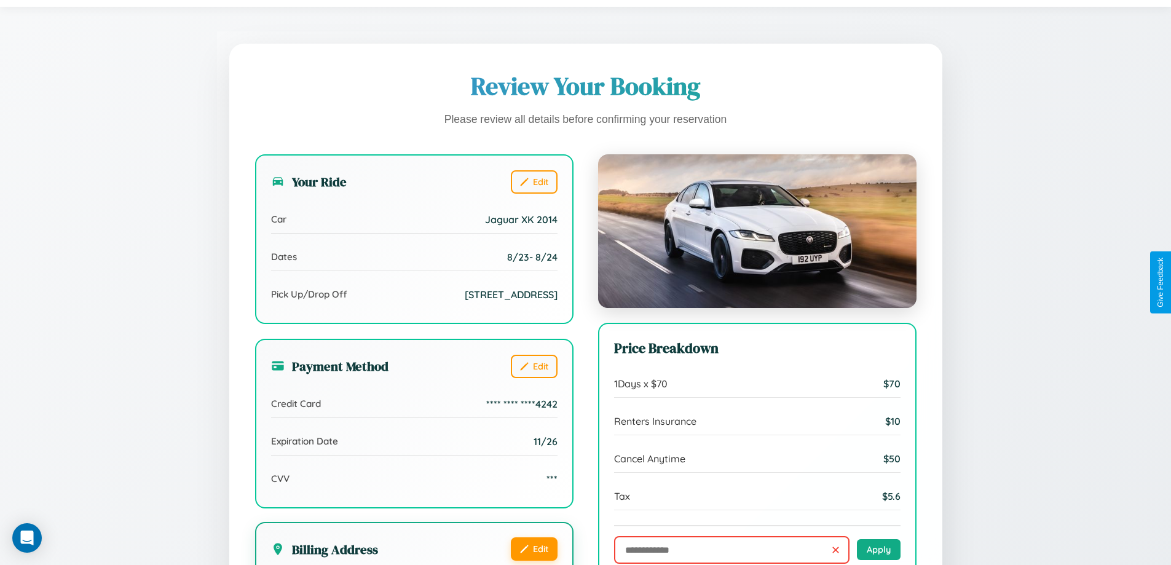
click at [533, 548] on button "Edit" at bounding box center [534, 548] width 47 height 23
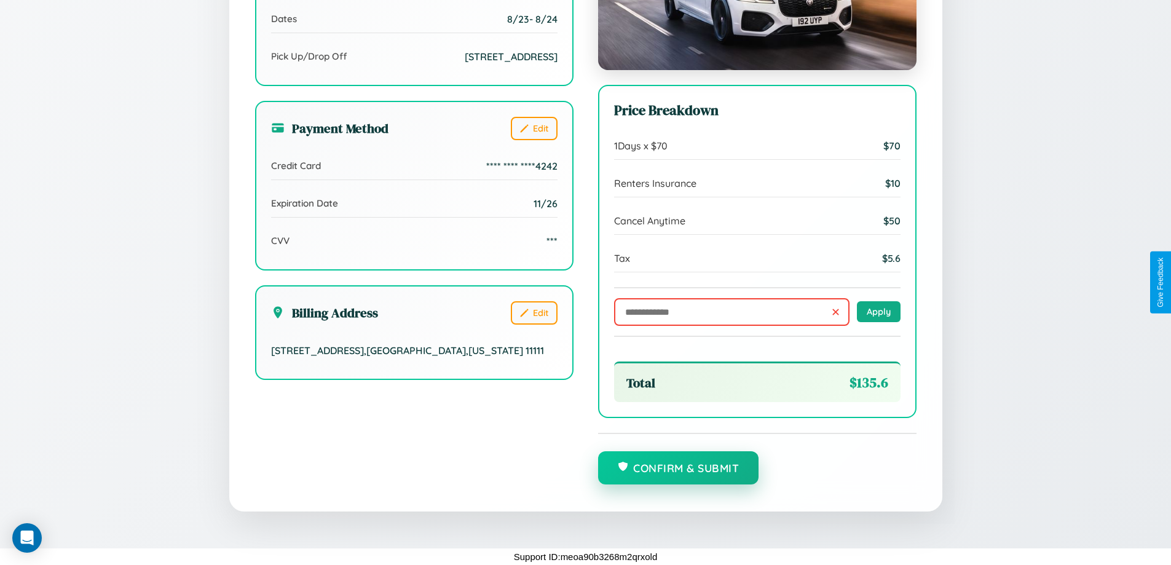
click at [678, 468] on button "Confirm & Submit" at bounding box center [678, 467] width 161 height 33
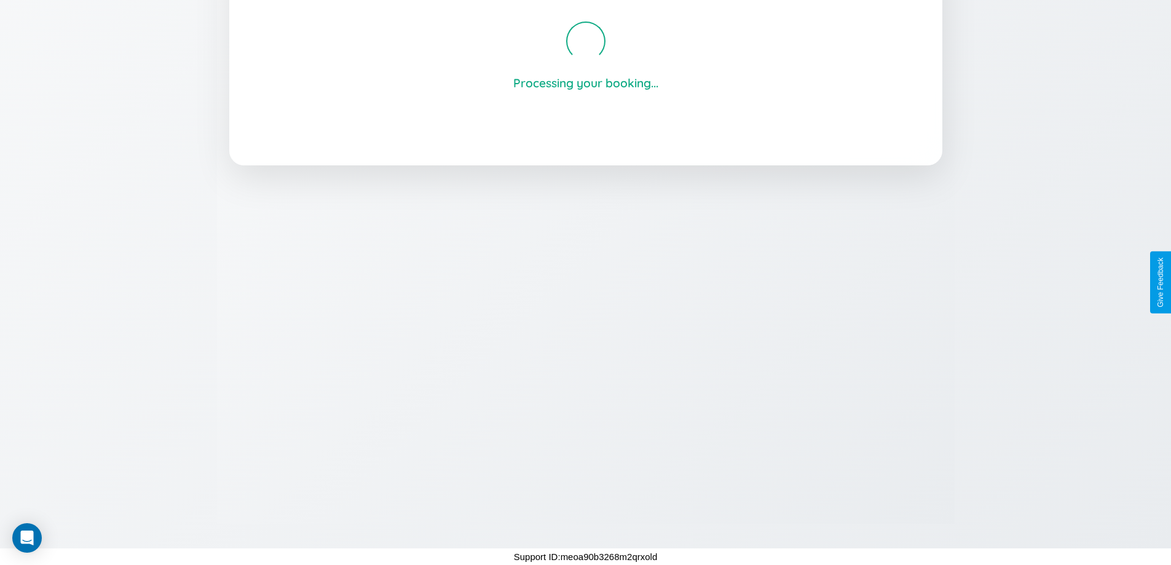
scroll to position [234, 0]
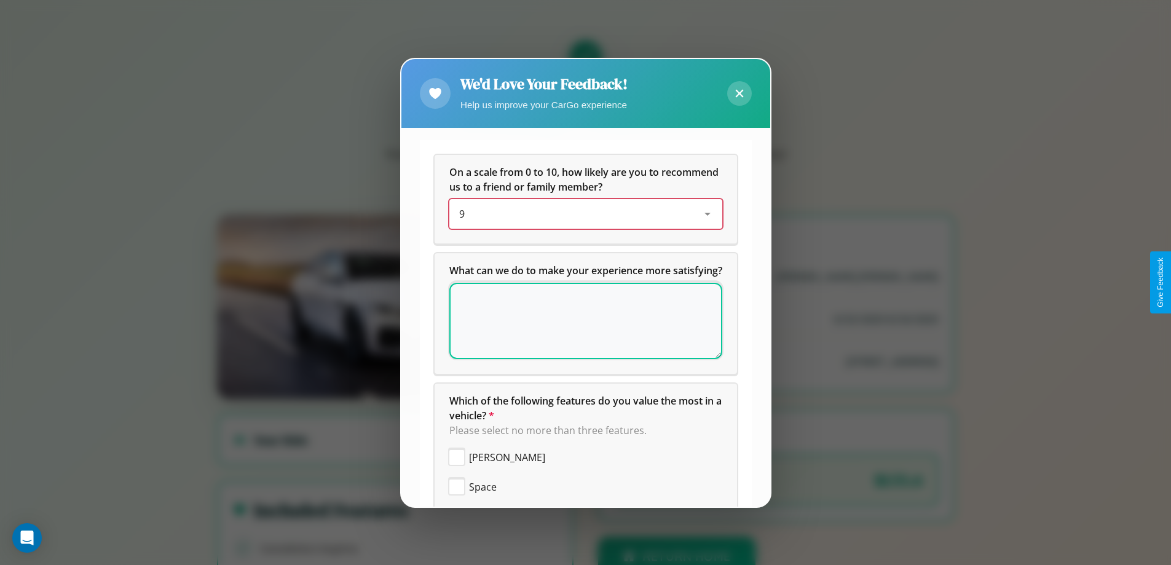
click at [581, 214] on div "9" at bounding box center [576, 213] width 234 height 15
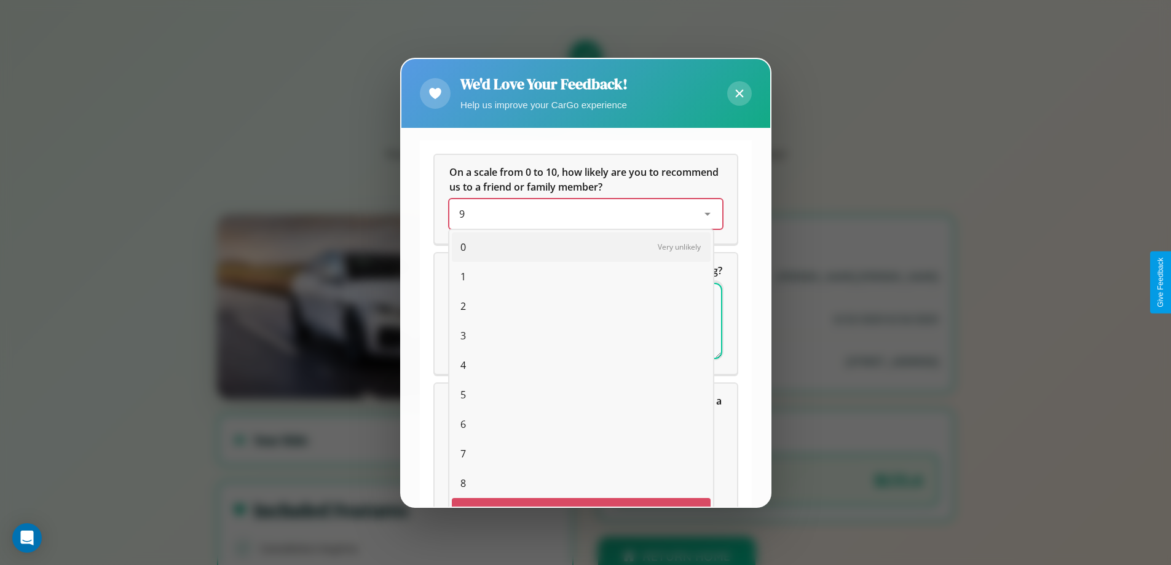
scroll to position [22, 50]
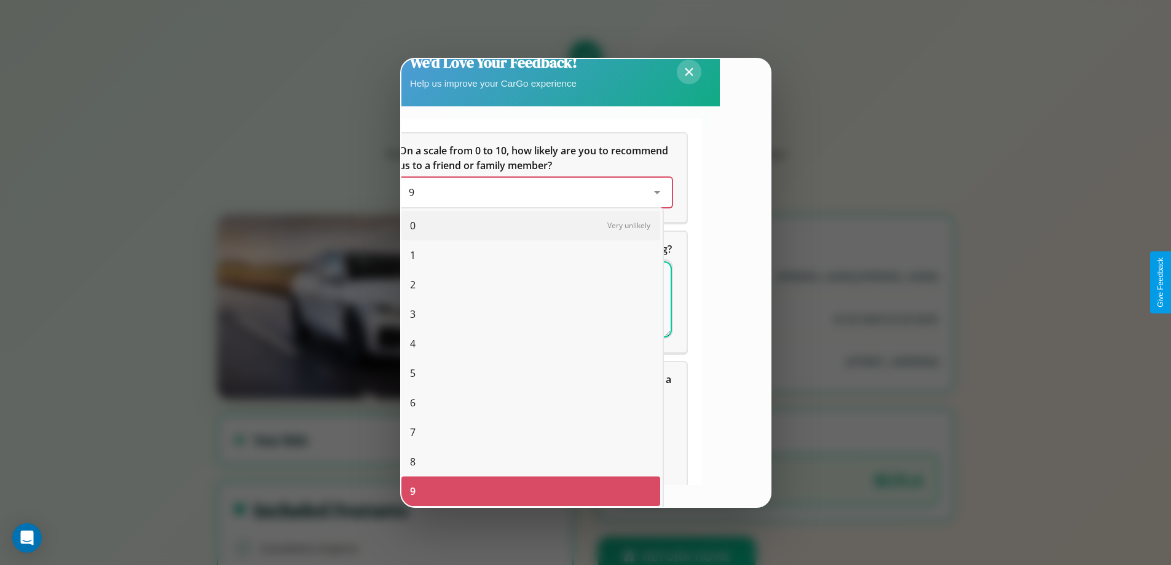
click at [412, 462] on span "8" at bounding box center [413, 461] width 6 height 15
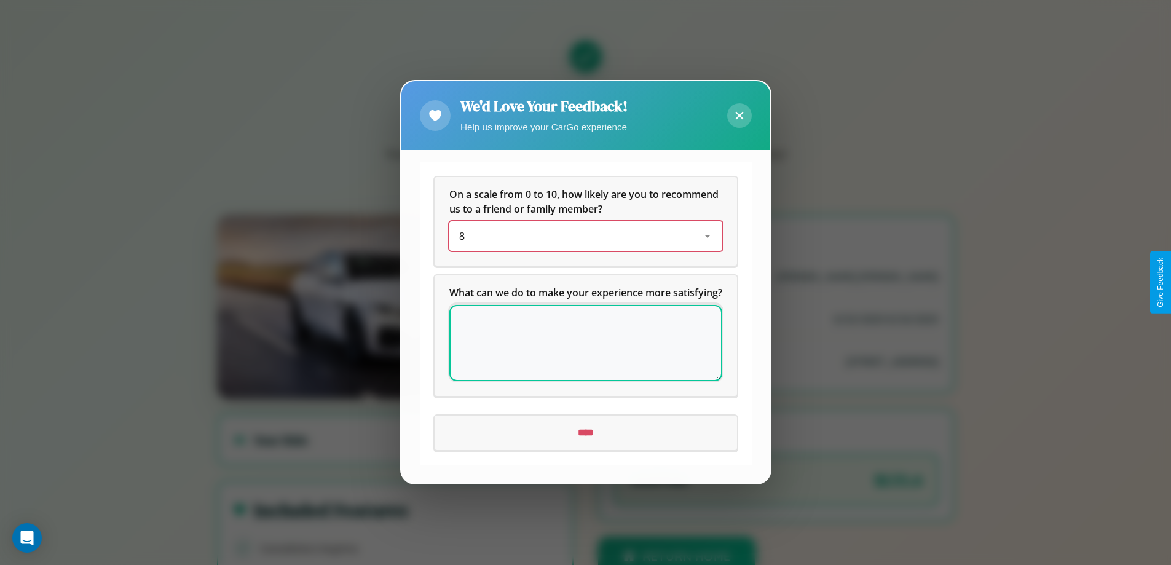
scroll to position [0, 0]
click at [585, 350] on textarea at bounding box center [585, 343] width 273 height 76
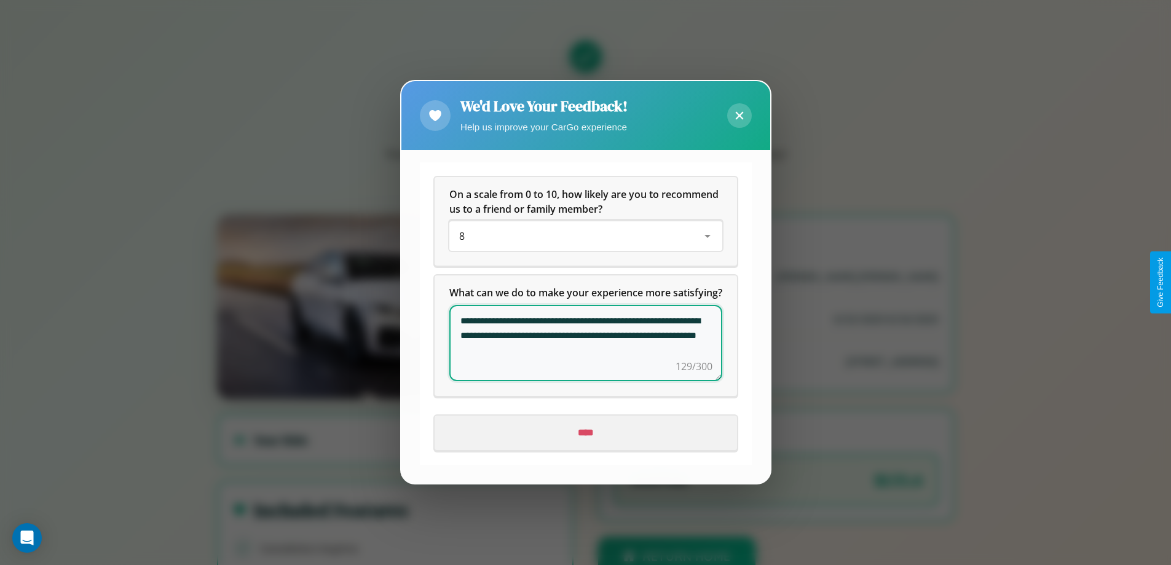
type textarea "**********"
click at [585, 440] on input "****" at bounding box center [585, 433] width 302 height 34
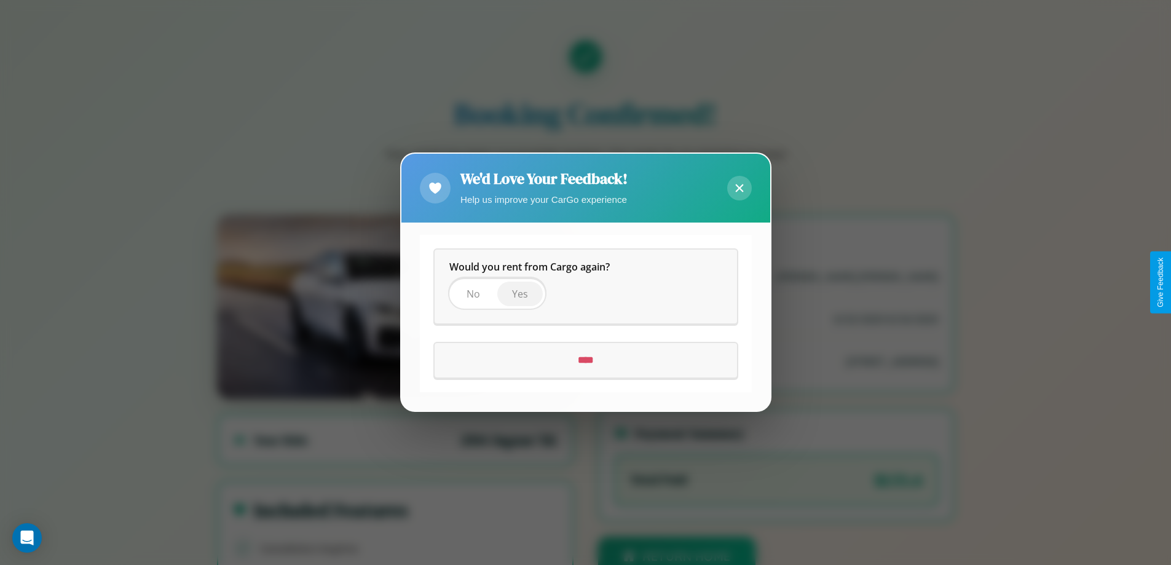
click at [519, 294] on span "Yes" at bounding box center [520, 295] width 16 height 14
click at [585, 360] on input "****" at bounding box center [585, 361] width 302 height 34
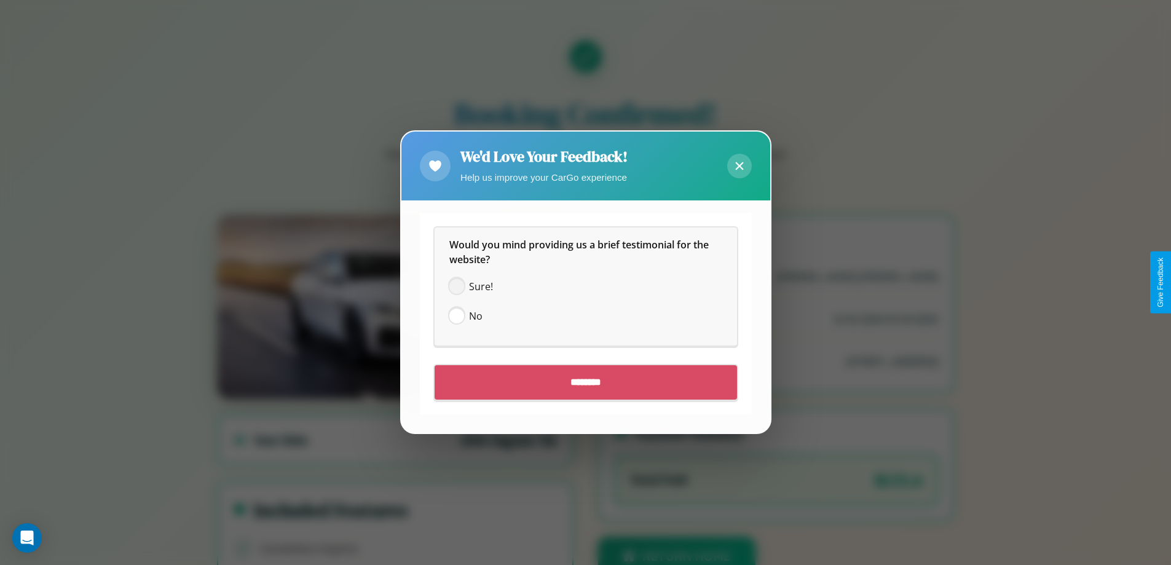
click at [456, 286] on span at bounding box center [456, 287] width 15 height 15
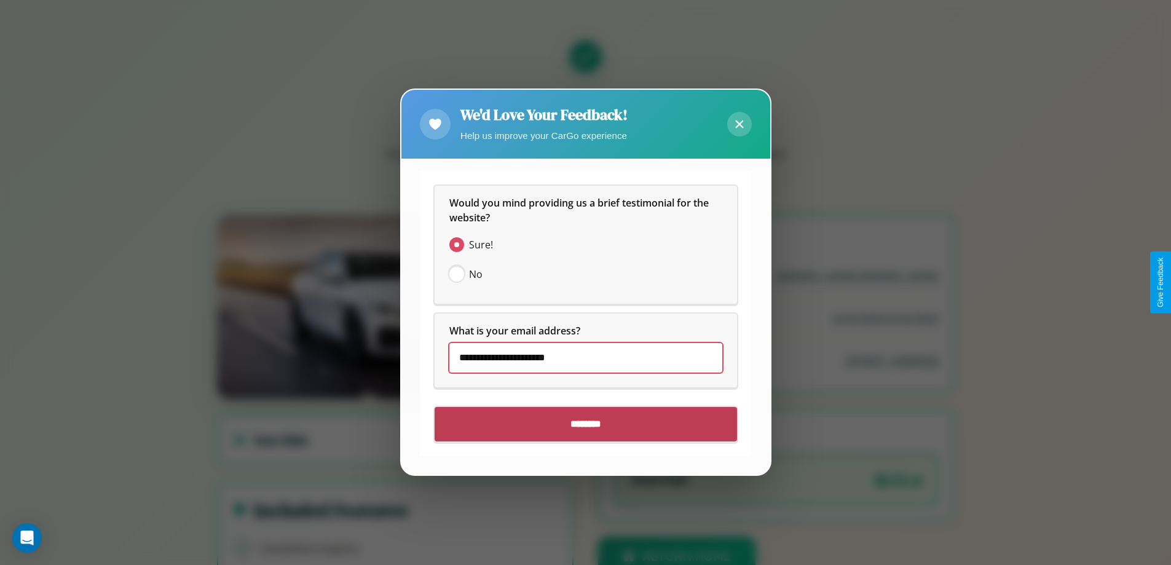
type input "**********"
click at [585, 424] on input "********" at bounding box center [585, 424] width 302 height 34
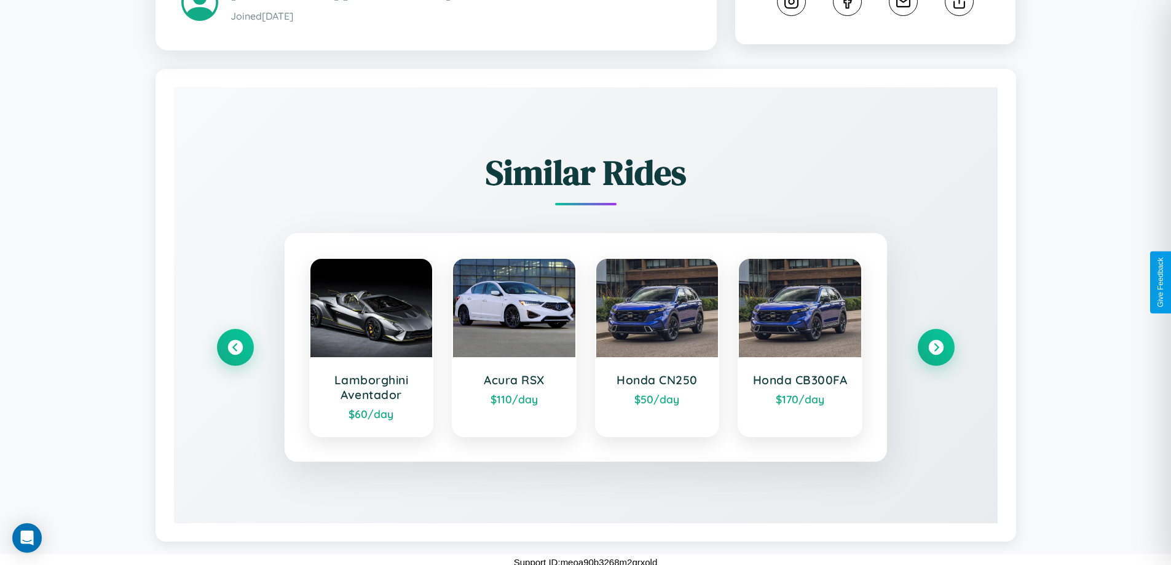
scroll to position [690, 0]
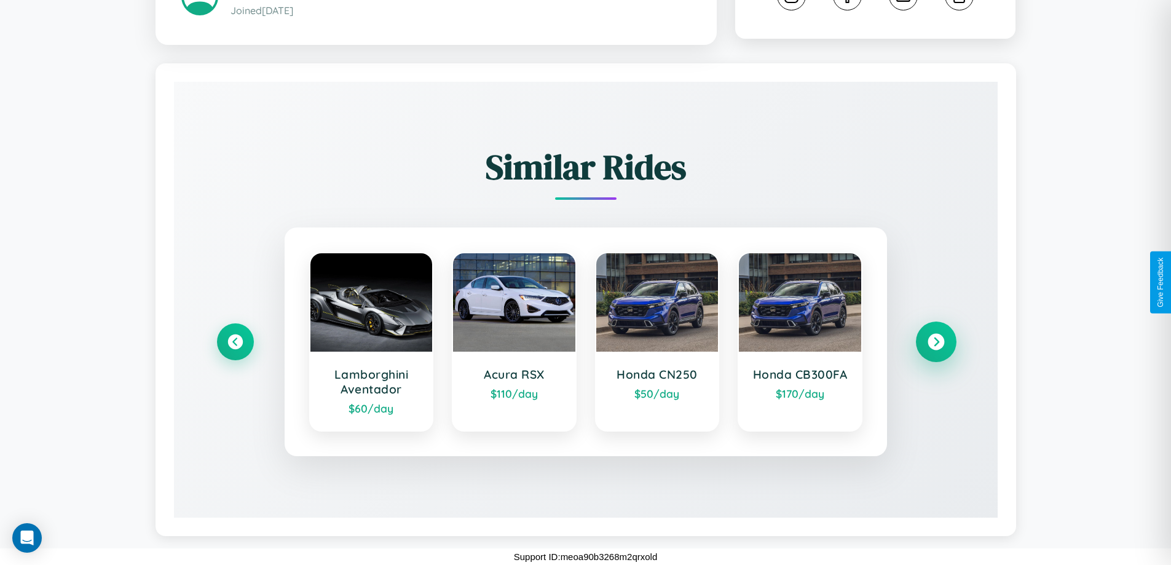
click at [935, 342] on icon at bounding box center [935, 342] width 17 height 17
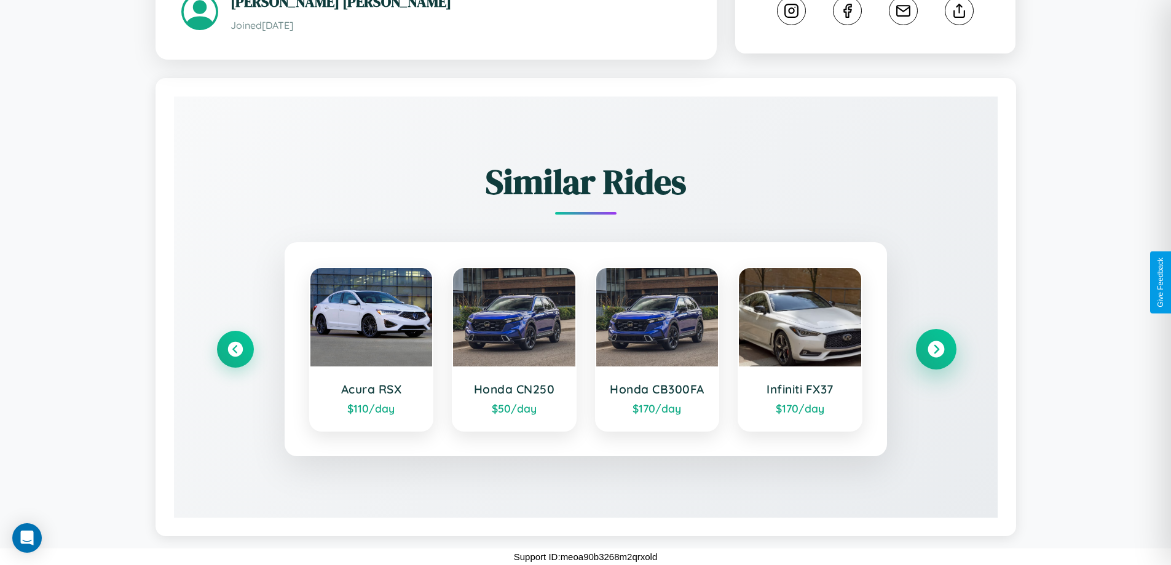
scroll to position [675, 0]
click at [235, 349] on icon at bounding box center [235, 349] width 17 height 17
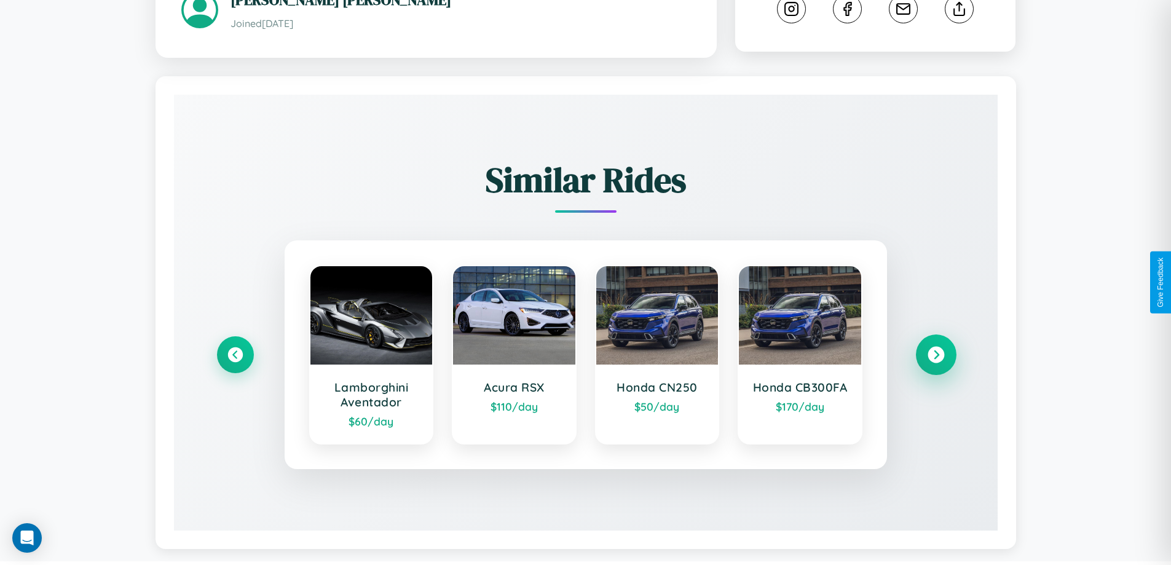
click at [935, 356] on icon at bounding box center [935, 355] width 17 height 17
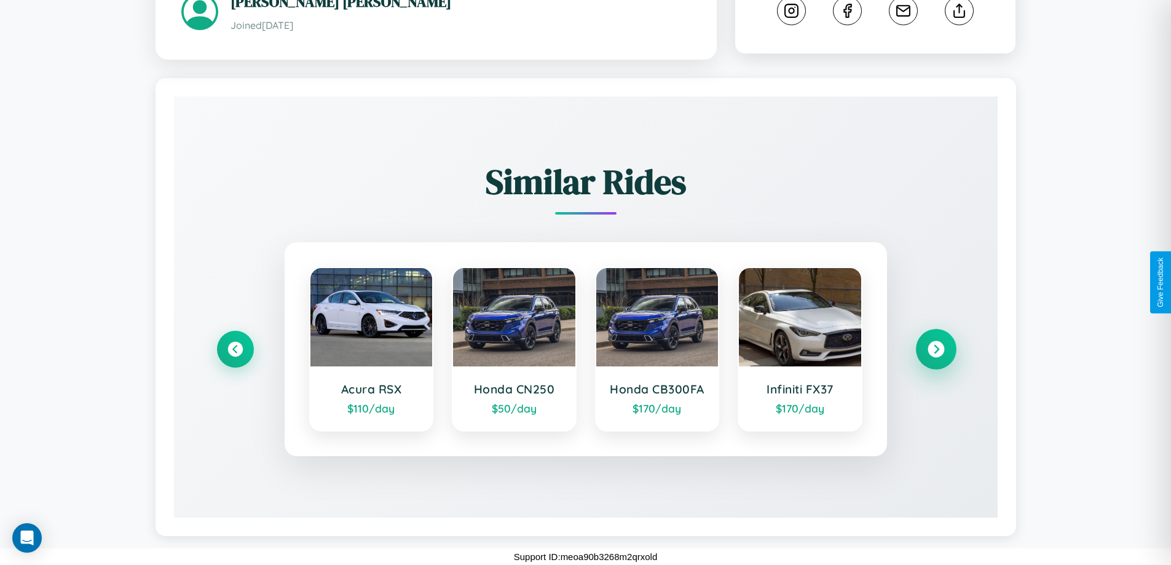
click at [935, 349] on icon at bounding box center [935, 349] width 17 height 17
